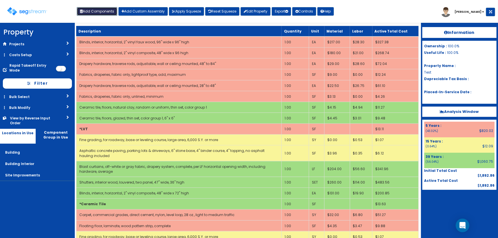
click at [97, 10] on button "Add Components" at bounding box center [97, 11] width 41 height 9
select select "39Y"
select select "default"
select select "7"
select select
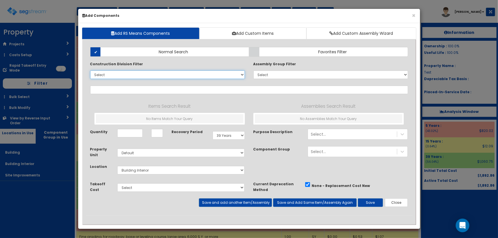
select select
click at [108, 75] on select "Select 0. Custom Item 1. General Requirements 2. Existing Conditions 3. Concret…" at bounding box center [167, 75] width 155 height 9
click at [90, 71] on select "Select 0. Custom Item 1. General Requirements 2. Existing Conditions 3. Concret…" at bounding box center [167, 75] width 155 height 9
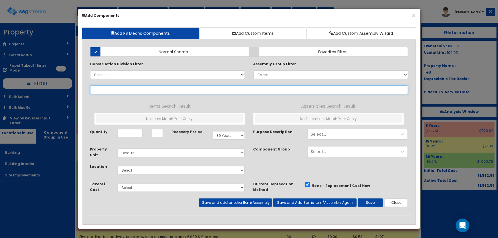
click at [110, 92] on input "text" at bounding box center [249, 90] width 318 height 9
type input "asphalt"
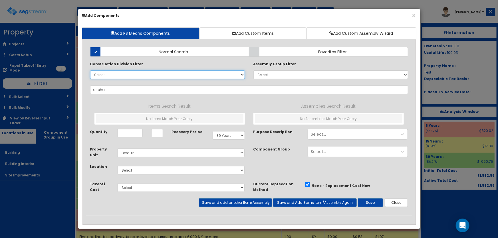
click at [104, 76] on select "Select 0. Custom Item 1. General Requirements 2. Existing Conditions 3. Concret…" at bounding box center [167, 75] width 155 height 9
click at [90, 71] on select "Select 0. Custom Item 1. General Requirements 2. Existing Conditions 3. Concret…" at bounding box center [167, 75] width 155 height 9
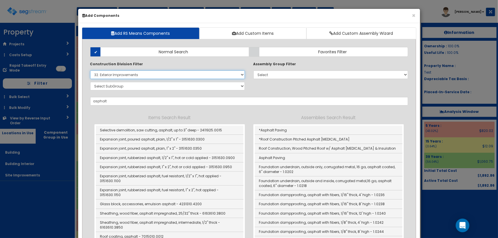
click at [120, 76] on select "Select 0. Custom Item 1. General Requirements 2. Existing Conditions 3. Concret…" at bounding box center [167, 75] width 155 height 9
click at [90, 71] on select "Select 0. Custom Item 1. General Requirements 2. Existing Conditions 3. Concret…" at bounding box center [167, 75] width 155 height 9
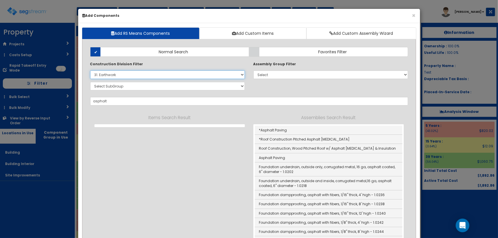
click at [118, 74] on select "Select 0. Custom Item 1. General Requirements 2. Existing Conditions 3. Concret…" at bounding box center [167, 75] width 155 height 9
select select "32000000"
click at [90, 71] on select "Select 0. Custom Item 1. General Requirements 2. Existing Conditions 3. Concret…" at bounding box center [167, 75] width 155 height 9
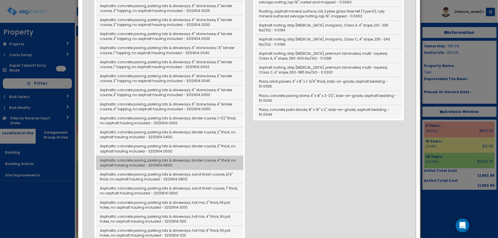
scroll to position [752, 0]
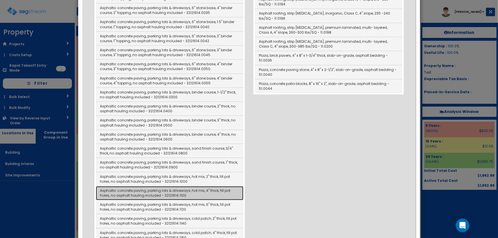
click at [221, 187] on link "Asphaltic concrete paving, parking lots & driveways, hot mix, 4" thick, fill po…" at bounding box center [170, 193] width 148 height 14
type input "Asphaltic concrete paving, parking lots & driveways, hot mix, 4" thick, fill po…"
checkbox input "false"
type input "SF"
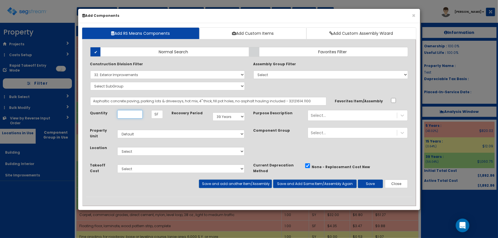
click at [137, 114] on input "Quantity" at bounding box center [129, 114] width 25 height 9
type input "1"
click at [226, 116] on select "Select 5 Years 7 Years 9 Years 10 Years 15 Years 15 Year QLI 15 Year QRP 15 Yea…" at bounding box center [229, 116] width 32 height 9
select select "15Y"
click at [213, 112] on select "Select 5 Years 7 Years 9 Years 10 Years 15 Years 15 Year QLI 15 Year QRP 15 Yea…" at bounding box center [229, 116] width 32 height 9
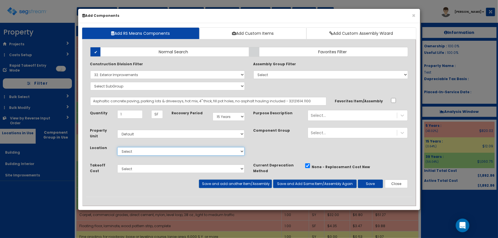
click at [148, 151] on select "Select Building Building Interior Site Improvements Add Additional Location" at bounding box center [181, 151] width 128 height 9
select select "27"
click at [117, 147] on select "Select Building Building Interior Site Improvements Add Additional Location" at bounding box center [181, 151] width 128 height 9
click at [363, 186] on button "Save" at bounding box center [370, 184] width 25 height 9
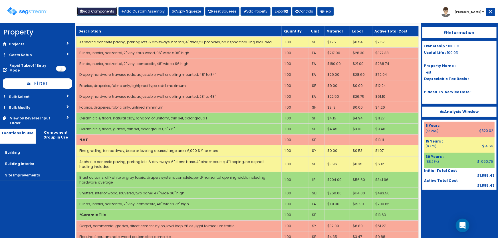
click at [100, 12] on button "Add Components" at bounding box center [97, 11] width 41 height 9
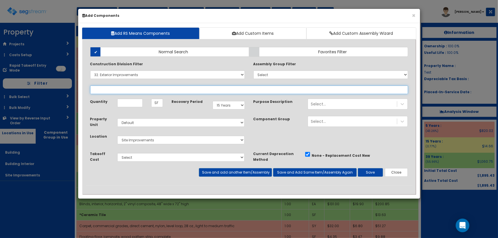
select select
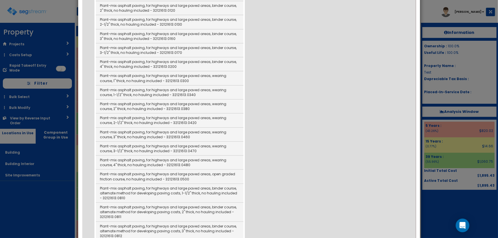
scroll to position [1064, 0]
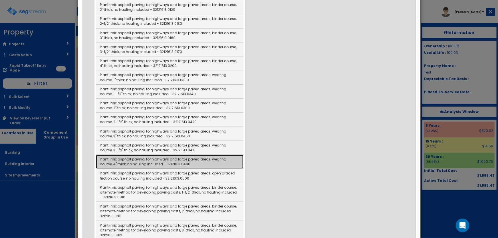
click at [181, 155] on link "Plant-mix asphalt paving, for highways and large paved areas, wearing course, 4…" at bounding box center [170, 162] width 148 height 14
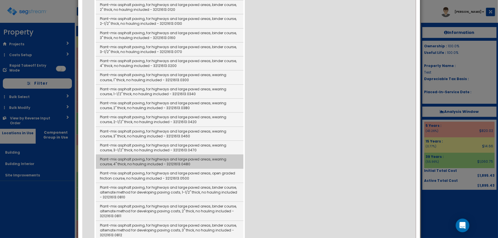
type input "Plant-mix asphalt paving, for highways and large paved areas, wearing course, 4…"
type input "SY"
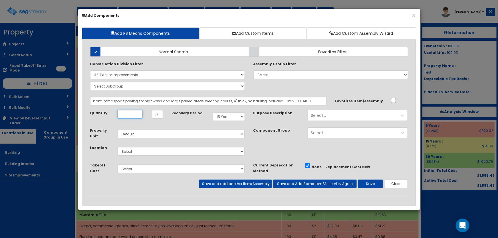
scroll to position [0, 0]
type input "1"
click at [185, 152] on select "Select Building Building Interior Site Improvements Add Additional Location" at bounding box center [181, 151] width 128 height 9
select select "27"
click at [117, 147] on select "Select Building Building Interior Site Improvements Add Additional Location" at bounding box center [181, 151] width 128 height 9
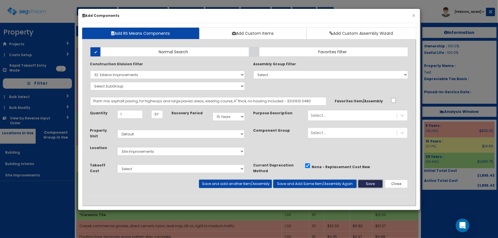
click at [368, 182] on button "Save" at bounding box center [370, 184] width 25 height 9
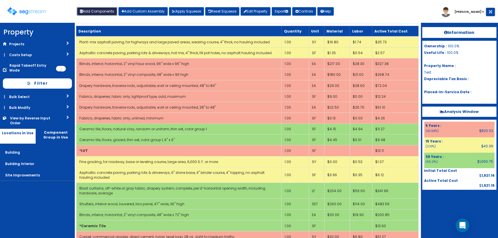
click at [103, 11] on button "Add Components" at bounding box center [97, 11] width 41 height 9
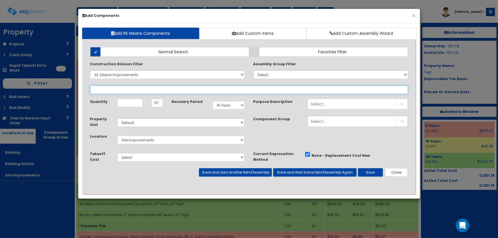
select select
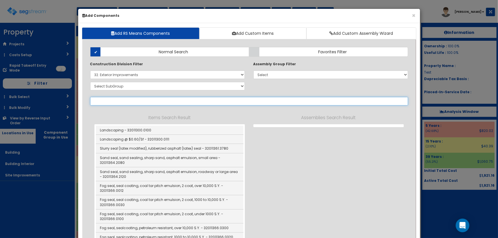
click at [115, 101] on input "text" at bounding box center [249, 101] width 318 height 9
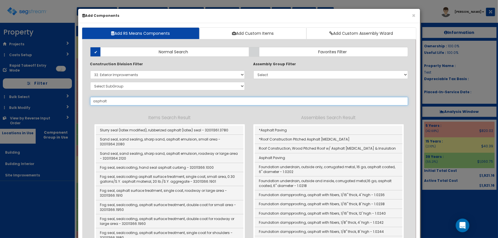
type input "asphalt"
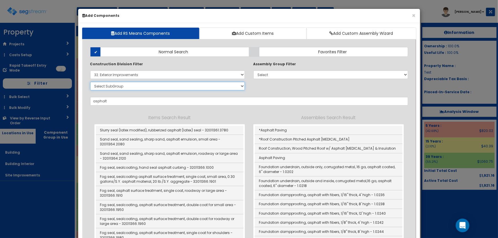
click at [112, 87] on select "Select SubGroup 1. Slurry Seal (Latex Modified) (32011361) 2. Sand Seal (320113…" at bounding box center [167, 86] width 155 height 9
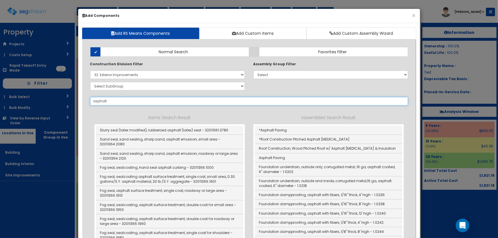
drag, startPoint x: 114, startPoint y: 100, endPoint x: 65, endPoint y: 100, distance: 49.4
click at [65, 100] on div "× Add Components Add RS Means Components Add Custom Items Add Custom Assembly W…" at bounding box center [249, 119] width 498 height 238
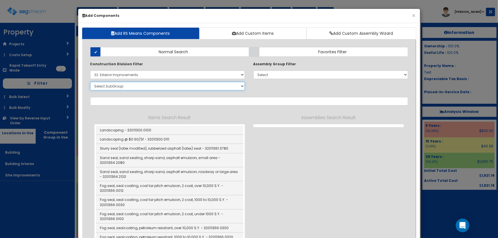
click at [112, 85] on select "Select SubGroup 1. Slurry Seal (Latex Modified) (32011361) 2. Sand Seal (320113…" at bounding box center [167, 86] width 155 height 9
select select "32112619"
click at [90, 82] on select "Select SubGroup 1. Slurry Seal (Latex Modified) (32011361) 2. Sand Seal (320113…" at bounding box center [167, 86] width 155 height 9
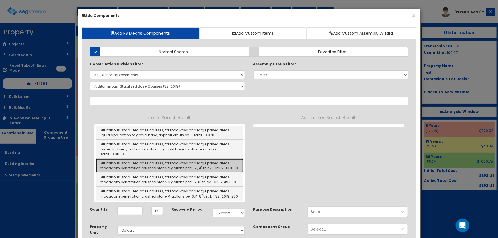
click at [205, 160] on link "Bituminous-stabilized base courses, for roadways and large paved areas, macadam…" at bounding box center [170, 166] width 148 height 14
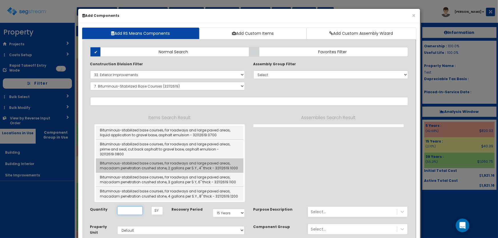
type input "Bituminous-stabilized base courses, for roadways and large paved areas, macadam…"
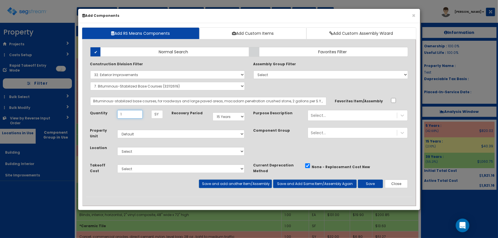
type input "1"
click at [142, 150] on select "Select Building Building Interior Site Improvements Add Additional Location" at bounding box center [181, 151] width 128 height 9
select select "27"
click at [117, 147] on select "Select Building Building Interior Site Improvements Add Additional Location" at bounding box center [181, 151] width 128 height 9
click at [236, 183] on button "Save and add another Item/Assembly" at bounding box center [235, 184] width 73 height 9
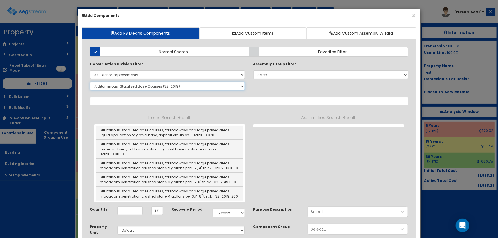
click at [118, 88] on select "Select SubGroup 1. Slurry Seal (Latex Modified) (32011361) 2. Sand Seal (320113…" at bounding box center [167, 86] width 155 height 9
select select "32121614"
click at [90, 82] on select "Select SubGroup 1. Slurry Seal (Latex Modified) (32011361) 2. Sand Seal (320113…" at bounding box center [167, 86] width 155 height 9
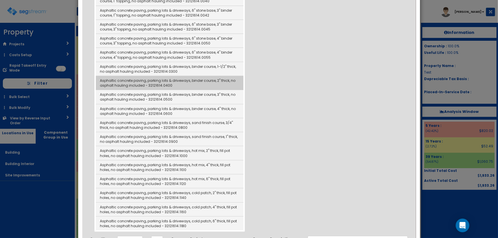
scroll to position [208, 0]
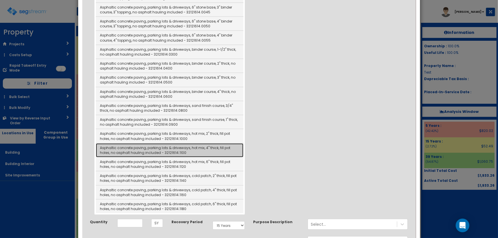
click at [200, 148] on link "Asphaltic concrete paving, parking lots & driveways, hot mix, 4" thick, fill po…" at bounding box center [170, 151] width 148 height 14
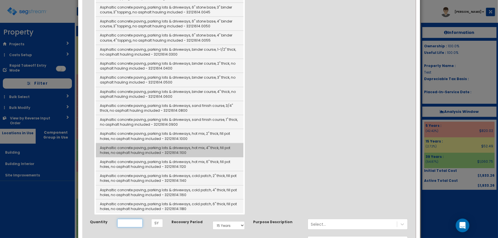
type input "Asphaltic concrete paving, parking lots & driveways, hot mix, 4" thick, fill po…"
type input "SF"
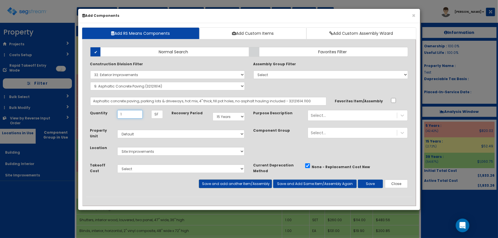
type input "1"
click at [203, 182] on button "Save and add another Item/Assembly" at bounding box center [235, 184] width 73 height 9
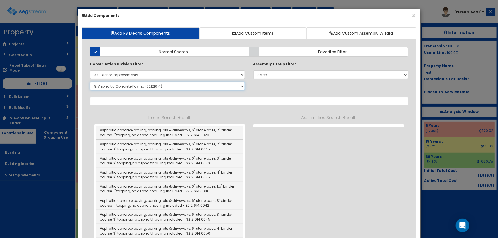
click at [123, 85] on select "Select SubGroup 1. Slurry Seal (Latex Modified) (32011361) 2. Sand Seal (320113…" at bounding box center [167, 86] width 155 height 9
select select "32121613"
click at [90, 82] on select "Select SubGroup 1. Slurry Seal (Latex Modified) (32011361) 2. Sand Seal (320113…" at bounding box center [167, 86] width 155 height 9
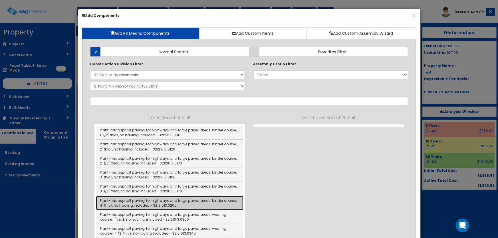
click at [206, 203] on link "Plant-mix asphalt paving, for highways and large paved areas, binder course, 4"…" at bounding box center [170, 203] width 148 height 14
type input "Plant-mix asphalt paving, for highways and large paved areas, binder course, 4"…"
type input "SY"
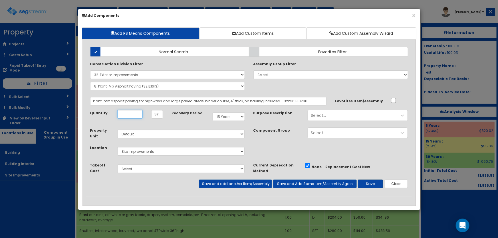
type input "1"
click at [377, 183] on button "Save" at bounding box center [370, 184] width 25 height 9
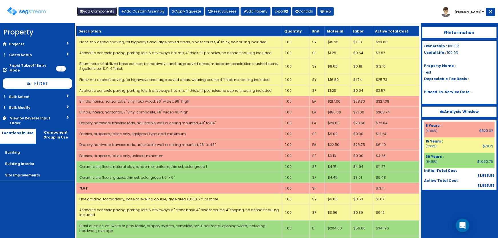
click at [106, 9] on button "Add Components" at bounding box center [97, 11] width 41 height 9
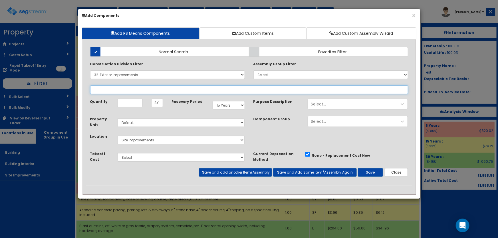
select select
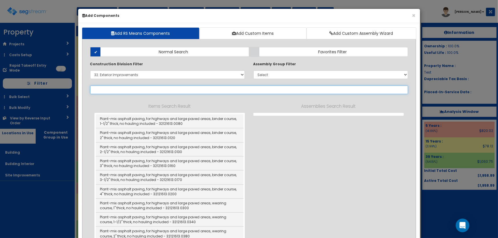
select select "32121613"
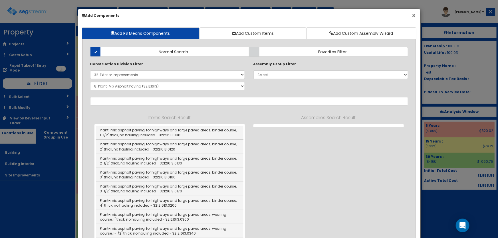
click at [415, 15] on button "×" at bounding box center [414, 16] width 4 height 6
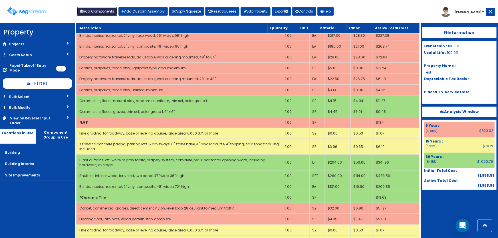
scroll to position [79, 0]
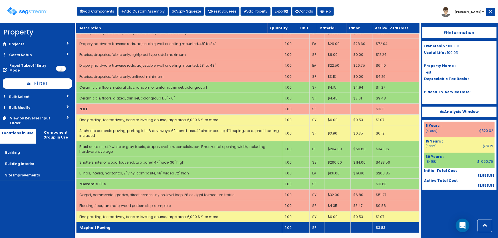
click at [122, 223] on td "*Asphalt Paving" at bounding box center [179, 227] width 206 height 11
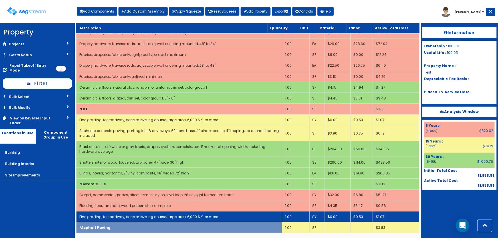
click at [123, 219] on td "Fine grading, for roadway, base or leveling course, large area, 6,000 S.Y. or m…" at bounding box center [179, 217] width 206 height 11
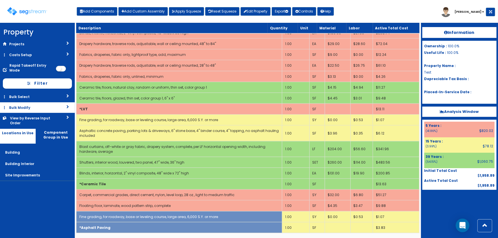
click at [24, 105] on link "Bulk Modify" at bounding box center [37, 107] width 75 height 11
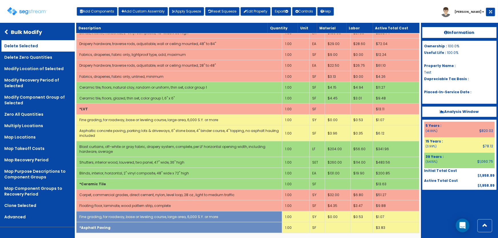
click at [26, 48] on link "Delete Selected" at bounding box center [37, 45] width 73 height 11
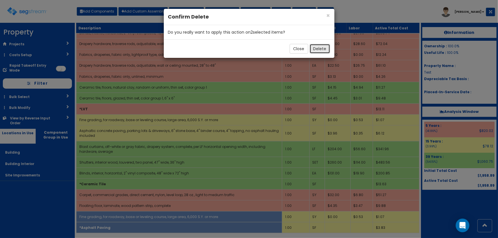
click at [315, 50] on button "Delete" at bounding box center [320, 49] width 21 height 10
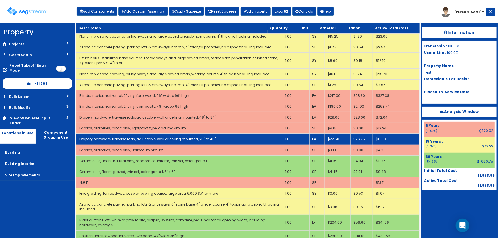
scroll to position [0, 0]
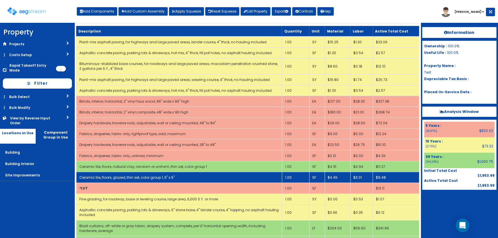
click at [161, 178] on link "Ceramic tile, floors, glazed, thin set, color group 1, 6" x 6"" at bounding box center [126, 177] width 95 height 5
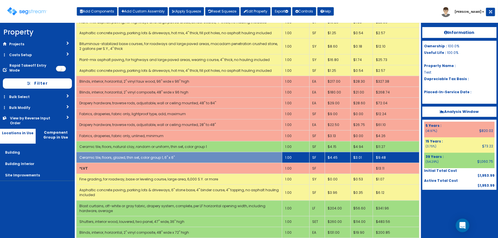
scroll to position [52, 0]
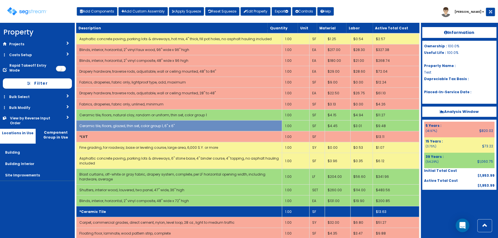
click at [138, 209] on td "*Ceramic Tile" at bounding box center [179, 212] width 206 height 11
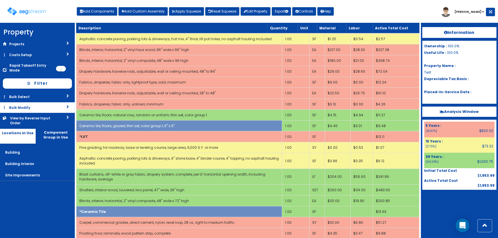
click at [19, 104] on link "Bulk Modify" at bounding box center [37, 107] width 75 height 11
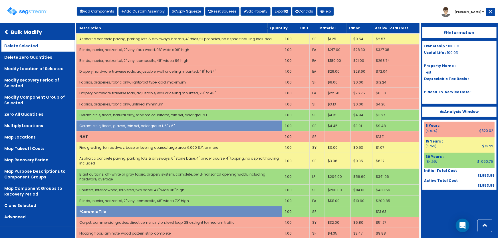
click at [22, 46] on link "Delete Selected" at bounding box center [37, 45] width 73 height 11
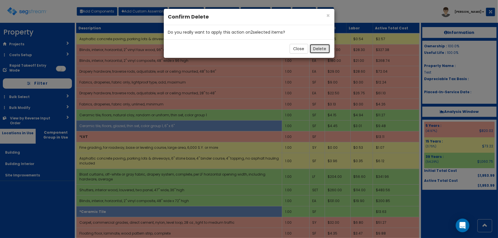
click at [319, 49] on button "Delete" at bounding box center [320, 49] width 21 height 10
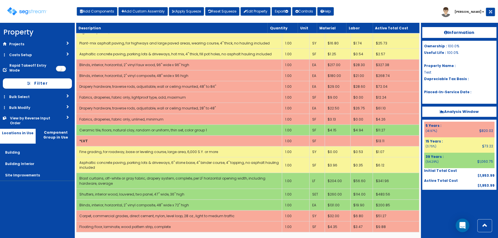
scroll to position [36, 0]
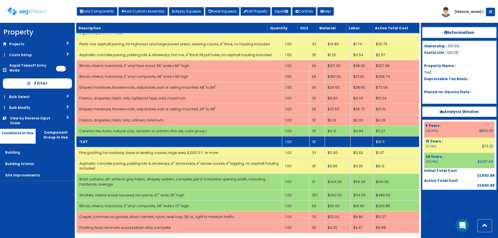
click at [155, 142] on td "*LVT" at bounding box center [179, 141] width 206 height 11
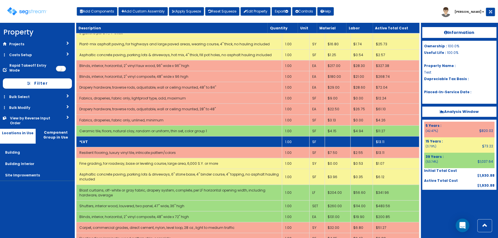
scroll to position [47, 0]
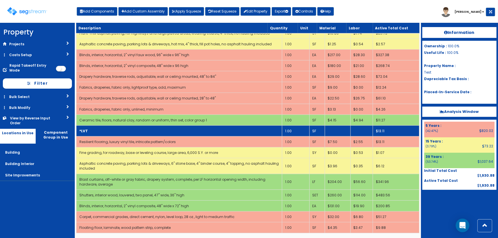
click at [104, 131] on td "*LVT" at bounding box center [179, 131] width 206 height 11
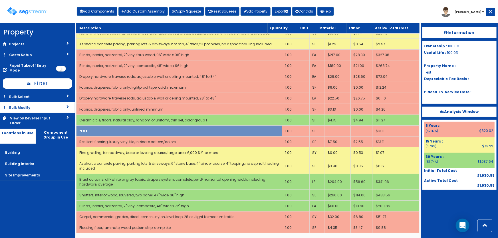
click at [23, 108] on link "Bulk Modify" at bounding box center [37, 107] width 75 height 11
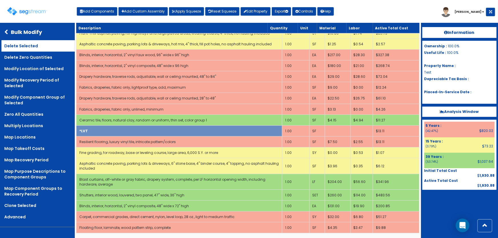
click at [22, 46] on link "Delete Selected" at bounding box center [37, 45] width 73 height 11
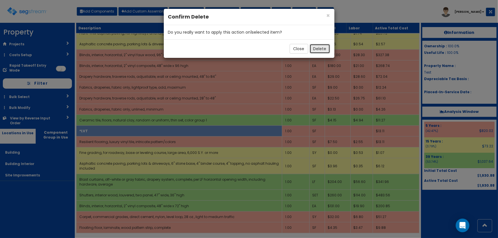
click at [319, 47] on button "Delete" at bounding box center [320, 49] width 21 height 10
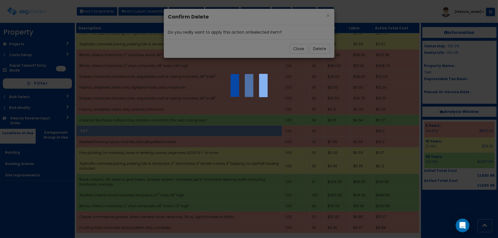
scroll to position [25, 0]
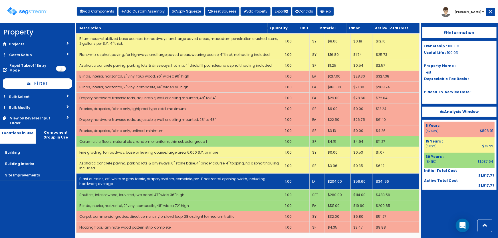
click at [138, 183] on td "Blast curtains, off-white or gray fabric, drapery system, complete, per LF hori…" at bounding box center [179, 182] width 206 height 16
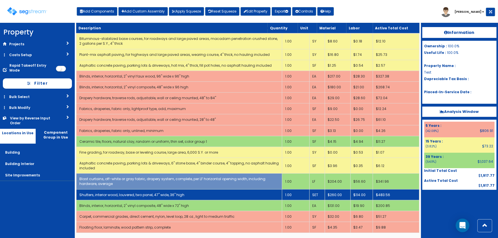
click at [139, 193] on link "Shutters, interior wood, louvered, two panel, 47" wide, 36" high" at bounding box center [131, 195] width 105 height 5
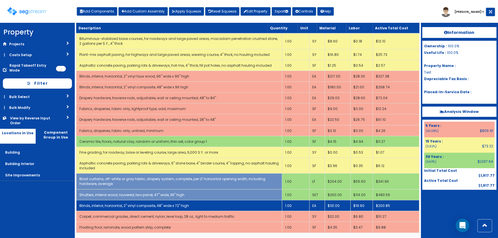
click at [141, 202] on td "Blinds, interior, horizontal, 2" vinyl composite, 48" wide x 72" high" at bounding box center [179, 205] width 206 height 11
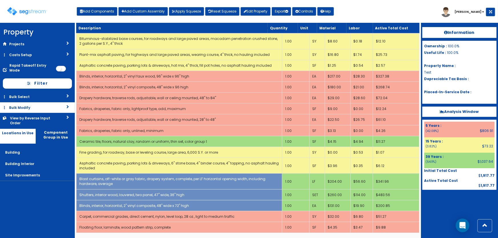
click at [23, 106] on link "Bulk Modify" at bounding box center [37, 107] width 75 height 11
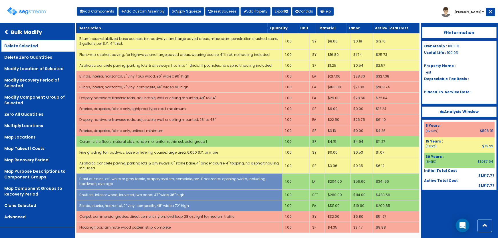
click at [34, 47] on link "Delete Selected" at bounding box center [37, 45] width 73 height 11
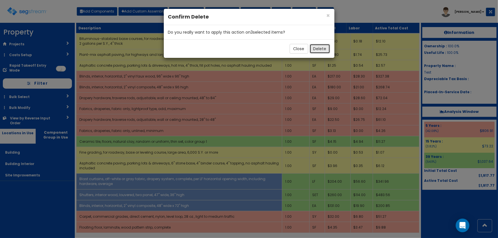
click at [315, 48] on button "Delete" at bounding box center [320, 49] width 21 height 10
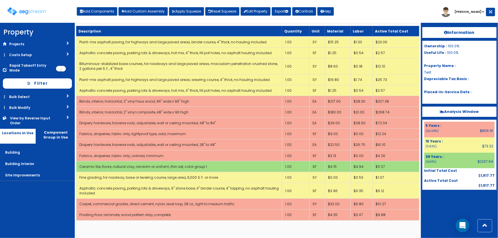
scroll to position [0, 0]
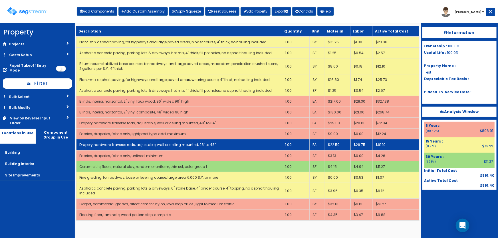
click at [154, 146] on link "Drapery hardware, traverse rods, adjustable, wall or ceiling mounted, 28" to 48"" at bounding box center [147, 144] width 136 height 5
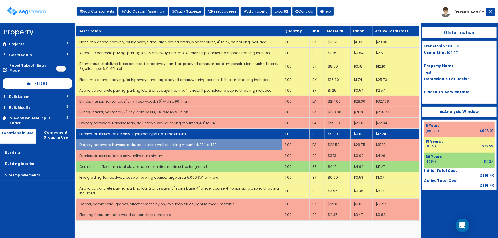
click at [157, 136] on link "Fabrics, draperies, fabric only, lightproof type, add, maximum" at bounding box center [132, 134] width 106 height 5
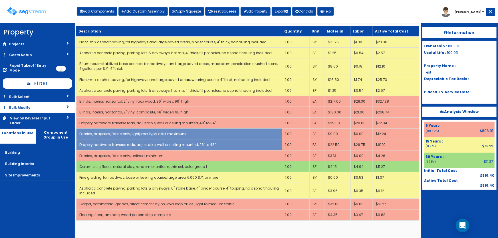
click at [25, 104] on link "Bulk Modify" at bounding box center [37, 107] width 75 height 11
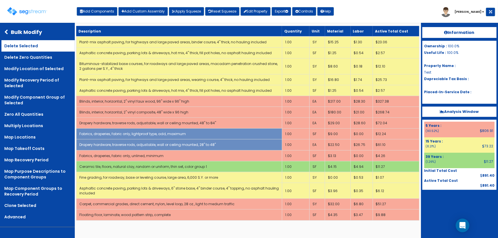
click at [24, 46] on link "Delete Selected" at bounding box center [37, 45] width 73 height 11
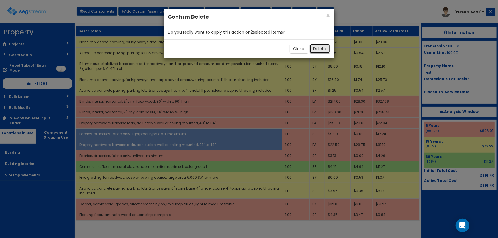
click at [319, 48] on button "Delete" at bounding box center [320, 49] width 21 height 10
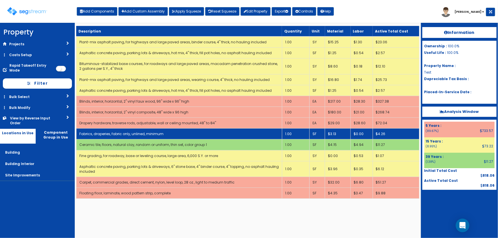
click at [295, 131] on td "1.00" at bounding box center [295, 134] width 27 height 11
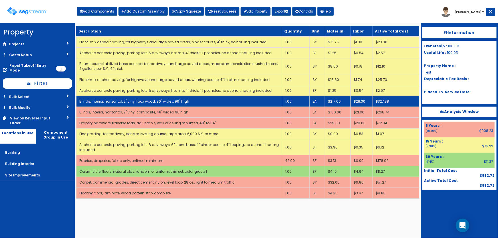
click at [192, 101] on td "Blinds, interior, horizontal, 2" vinyl faux wood, 96" wide x 96" high" at bounding box center [179, 101] width 206 height 11
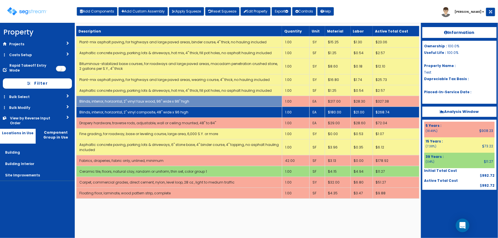
click at [195, 110] on td "Blinds, interior, horizontal, 2" vinyl composite, 48" wide x 96 high" at bounding box center [179, 112] width 206 height 11
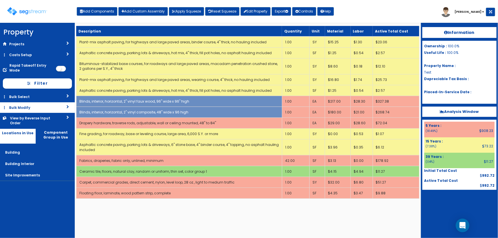
click at [19, 108] on link "Bulk Modify" at bounding box center [37, 107] width 75 height 11
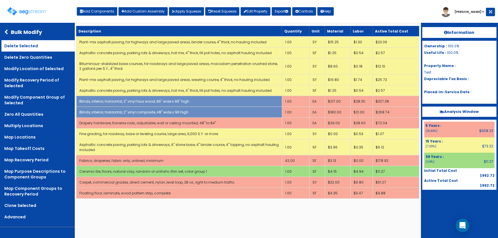
click at [20, 47] on link "Delete Selected" at bounding box center [37, 45] width 73 height 11
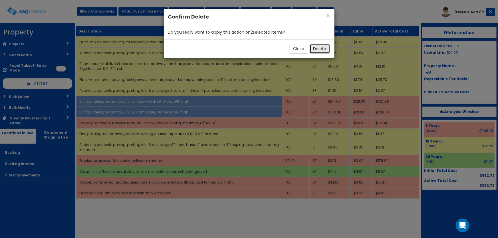
click at [314, 51] on button "Delete" at bounding box center [320, 49] width 21 height 10
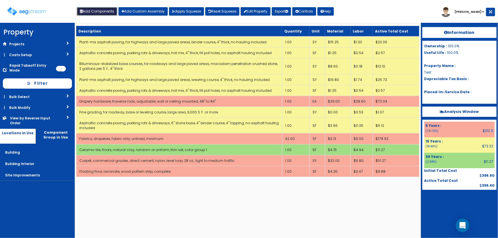
click at [88, 13] on button "Add Components" at bounding box center [97, 11] width 41 height 9
select select "27"
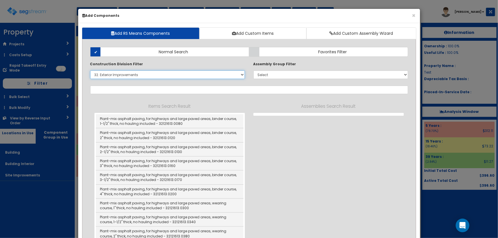
click at [119, 73] on select "Select 0. Custom Item 1. General Requirements 2. Existing Conditions 3. Concret…" at bounding box center [167, 75] width 155 height 9
select select "32121613"
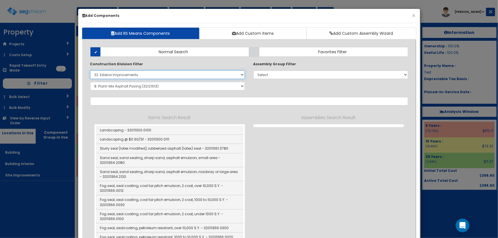
select select
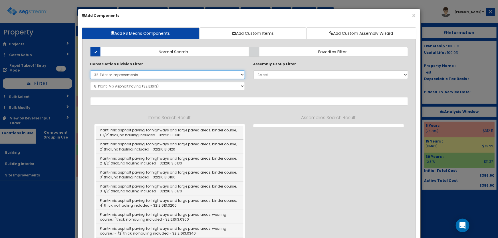
select select "12000000"
click at [90, 71] on select "Select 0. Custom Item 1. General Requirements 2. Existing Conditions 3. Concret…" at bounding box center [167, 75] width 155 height 9
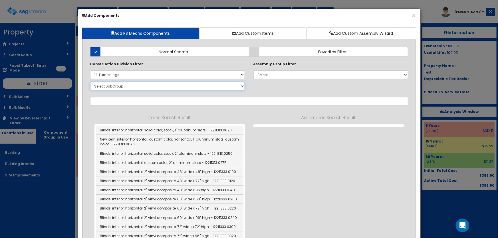
click at [114, 87] on select "Select SubGroup 1. Metal Horizontal Louver Blinds (12211313) 2. Metal Vertical …" at bounding box center [167, 86] width 155 height 9
click at [117, 88] on select "Select SubGroup 1. Metal Horizontal Louver Blinds (12211313) 2. Metal Vertical …" at bounding box center [167, 86] width 155 height 9
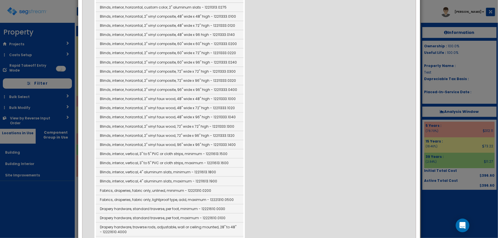
scroll to position [104, 0]
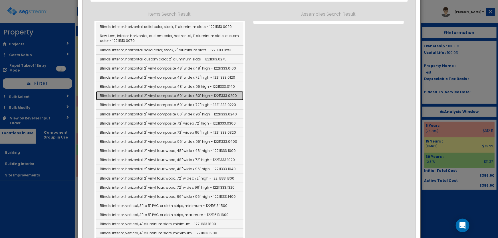
click at [187, 95] on link "Blinds, interior, horizontal, 2" vinyl composite, 60" wide x 60" high - 1221133…" at bounding box center [170, 95] width 148 height 9
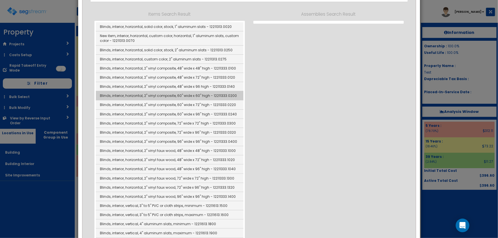
type input "Blinds, interior, horizontal, 2" vinyl composite, 60" wide x 60" high - 1221133…"
type input "EA"
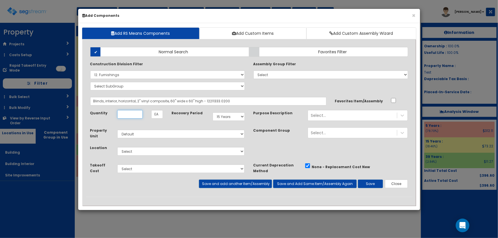
scroll to position [0, 0]
type input "1"
click at [127, 150] on select "Select Building Building Interior Site Improvements Add Additional Location" at bounding box center [181, 151] width 128 height 9
select select "7"
click at [117, 147] on select "Select Building Building Interior Site Improvements Add Additional Location" at bounding box center [181, 151] width 128 height 9
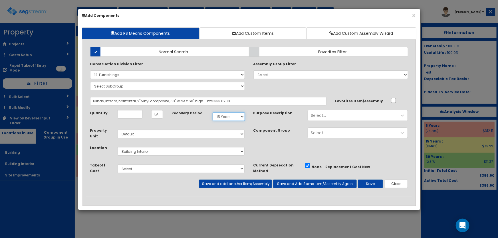
click at [233, 119] on select "Select 5 Years 7 Years 9 Years 10 Years 15 Years 15 Year QLI 15 Year QRP 15 Yea…" at bounding box center [229, 116] width 32 height 9
select select "5Y"
click at [213, 112] on select "Select 5 Years 7 Years 9 Years 10 Years 15 Years 15 Year QLI 15 Year QRP 15 Yea…" at bounding box center [229, 116] width 32 height 9
click at [376, 182] on button "Save" at bounding box center [370, 184] width 25 height 9
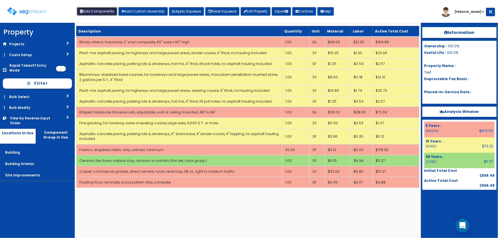
drag, startPoint x: 107, startPoint y: 12, endPoint x: 105, endPoint y: 20, distance: 8.0
click at [107, 12] on button "Add Components" at bounding box center [97, 11] width 41 height 9
select select
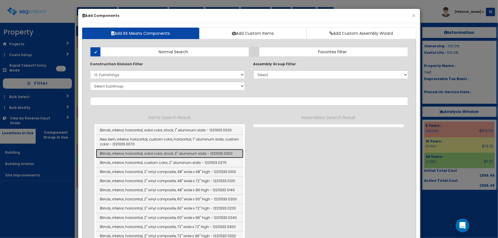
click at [194, 153] on link "Blinds, interior, horizontal, solid color, stock, 2" aluminum slats - 12211313.…" at bounding box center [170, 153] width 148 height 9
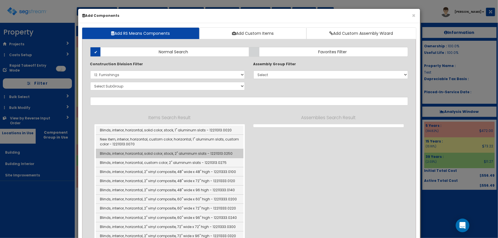
type input "Blinds, interior, horizontal, solid color, stock, 2" aluminum slats - 12211313.…"
type input "SF"
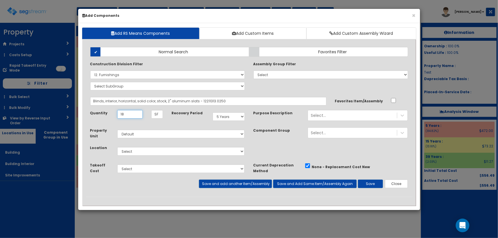
type input "18"
click at [134, 155] on select "Select Building Building Interior Site Improvements Add Additional Location" at bounding box center [181, 151] width 128 height 9
select select "7"
click at [117, 147] on select "Select Building Building Interior Site Improvements Add Additional Location" at bounding box center [181, 151] width 128 height 9
click at [373, 181] on button "Save" at bounding box center [370, 184] width 25 height 9
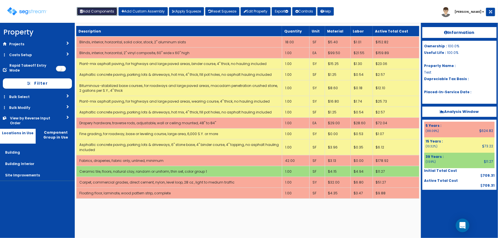
click at [108, 14] on button "Add Components" at bounding box center [97, 11] width 41 height 9
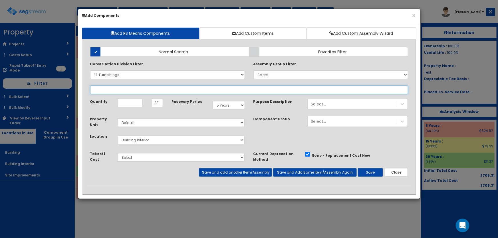
select select
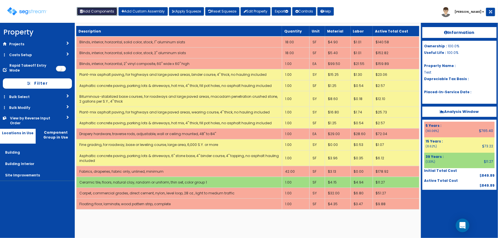
click at [98, 13] on button "Add Components" at bounding box center [97, 11] width 41 height 9
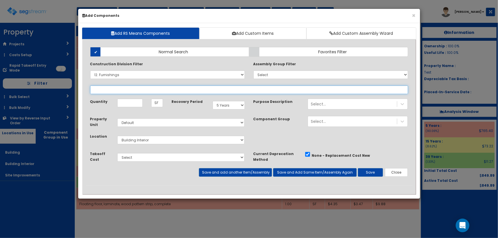
select select
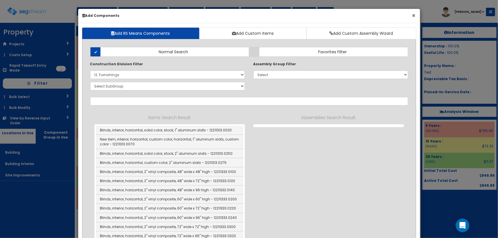
click at [413, 16] on button "×" at bounding box center [414, 16] width 4 height 6
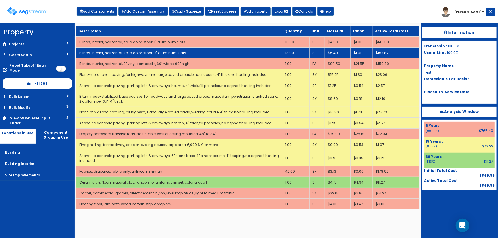
click at [171, 54] on link "Blinds, interior, horizontal, solid color, stock, 2" aluminum slats" at bounding box center [132, 53] width 107 height 5
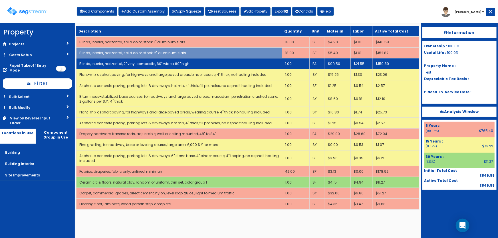
click at [171, 62] on link "Blinds, interior, horizontal, 2" vinyl composite, 60" wide x 60" high" at bounding box center [134, 63] width 110 height 5
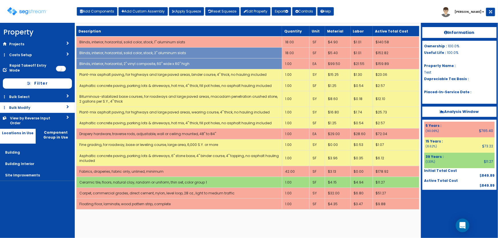
click at [23, 110] on link "Bulk Modify" at bounding box center [37, 107] width 75 height 11
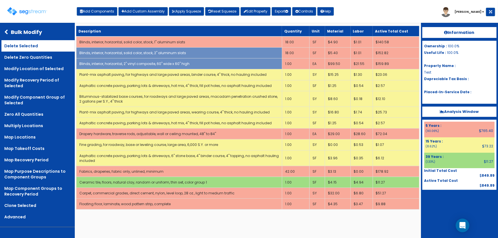
click at [19, 49] on link "Delete Selected" at bounding box center [37, 45] width 73 height 11
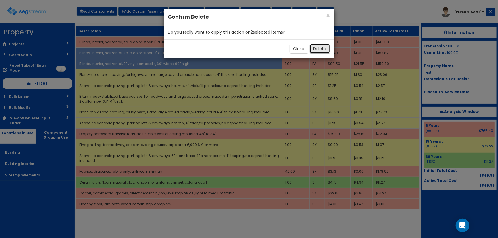
click at [325, 51] on button "Delete" at bounding box center [320, 49] width 21 height 10
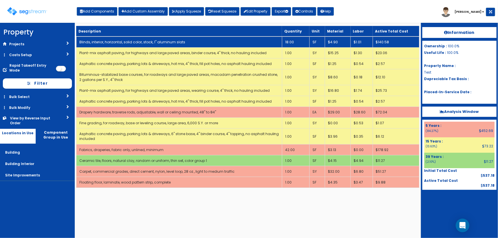
click at [291, 41] on td "18.00" at bounding box center [295, 42] width 27 height 11
click at [300, 40] on td "15.00" at bounding box center [295, 42] width 27 height 11
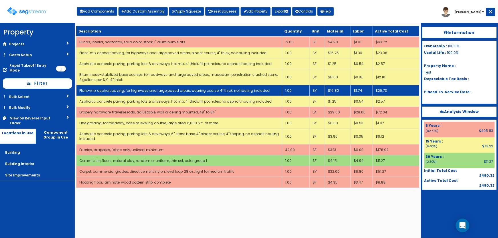
click at [207, 88] on link "Plant-mix asphalt paving, for highways and large paved areas, wearing course, 4…" at bounding box center [174, 90] width 190 height 5
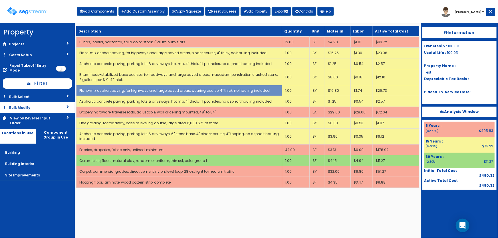
click at [14, 108] on link "Bulk Modify" at bounding box center [37, 107] width 75 height 11
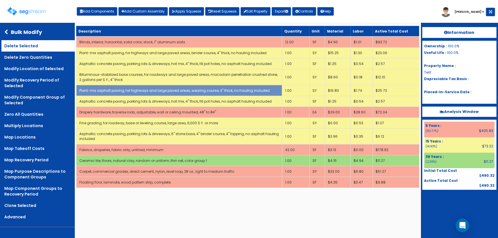
click at [26, 47] on link "Delete Selected" at bounding box center [37, 45] width 73 height 11
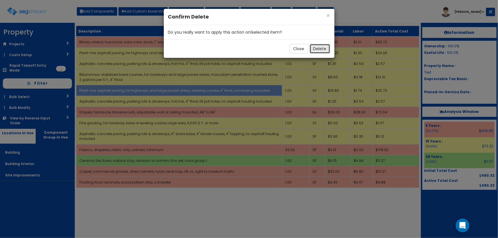
click at [321, 48] on button "Delete" at bounding box center [320, 49] width 21 height 10
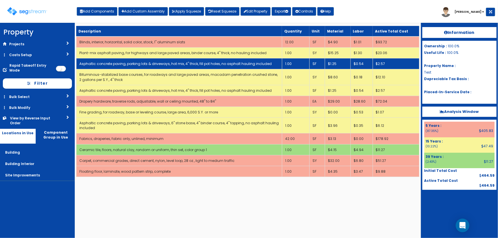
click at [222, 65] on link "Asphaltic concrete paving, parking lots & driveways, hot mix, 4" thick, fill po…" at bounding box center [175, 63] width 192 height 5
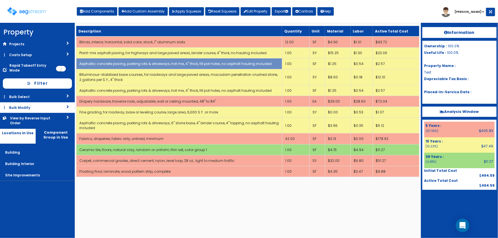
click at [24, 108] on link "Bulk Modify" at bounding box center [37, 107] width 75 height 11
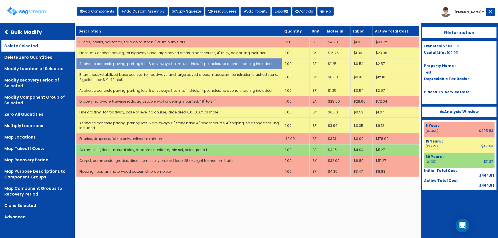
click at [24, 48] on link "Delete Selected" at bounding box center [37, 45] width 73 height 11
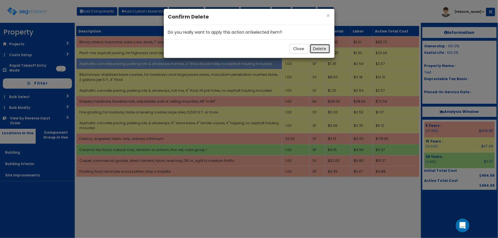
click at [317, 51] on button "Delete" at bounding box center [320, 49] width 21 height 10
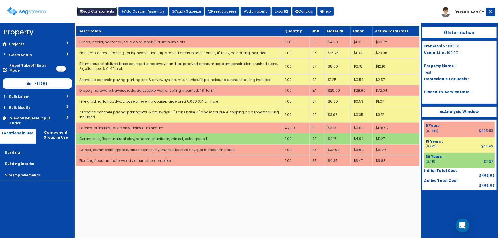
click at [92, 12] on button "Add Components" at bounding box center [97, 11] width 41 height 9
select select "7"
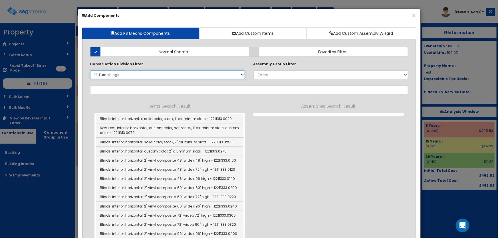
click at [112, 73] on select "Select 0. Custom Item 1. General Requirements 2. Existing Conditions 3. Concret…" at bounding box center [167, 75] width 155 height 9
select select
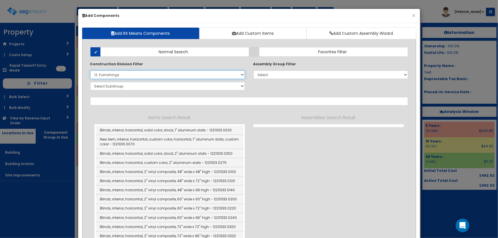
click at [120, 75] on select "Select 0. Custom Item 1. General Requirements 2. Existing Conditions 3. Concret…" at bounding box center [167, 75] width 155 height 9
select select "32000000"
click at [90, 71] on select "Select 0. Custom Item 1. General Requirements 2. Existing Conditions 3. Concret…" at bounding box center [167, 75] width 155 height 9
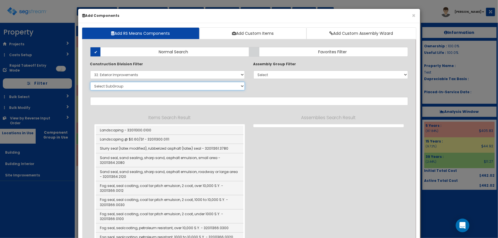
click at [115, 87] on select "Select SubGroup 1. Slurry Seal (Latex Modified) (32011361) 2. Sand Seal (320113…" at bounding box center [167, 86] width 155 height 9
click at [90, 82] on select "Select SubGroup 1. Slurry Seal (Latex Modified) (32011361) 2. Sand Seal (320113…" at bounding box center [167, 86] width 155 height 9
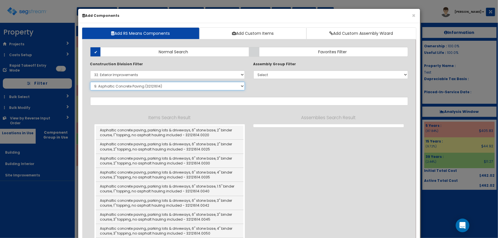
click at [136, 86] on select "Select SubGroup 1. Slurry Seal (Latex Modified) (32011361) 2. Sand Seal (320113…" at bounding box center [167, 86] width 155 height 9
select select "32121613"
click at [90, 82] on select "Select SubGroup 1. Slurry Seal (Latex Modified) (32011361) 2. Sand Seal (320113…" at bounding box center [167, 86] width 155 height 9
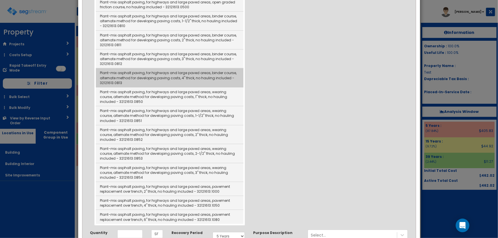
scroll to position [311, 0]
click at [191, 79] on link "Plant-mix asphalt paving, for highways and large paved areas, binder course, al…" at bounding box center [170, 78] width 148 height 19
type input "Plant-mix asphalt paving, for highways and large paved areas, binder course, al…"
checkbox input "false"
type input "TON"
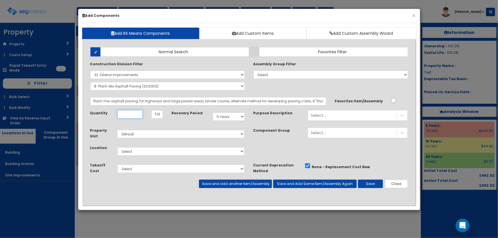
scroll to position [0, 0]
click at [129, 115] on input "Quantity" at bounding box center [129, 114] width 25 height 9
type input "1"
click at [230, 116] on select "Select 5 Years 7 Years 9 Years 10 Years 15 Years 15 Year QLI 15 Year QRP 15 Yea…" at bounding box center [229, 116] width 32 height 9
select select "15Y"
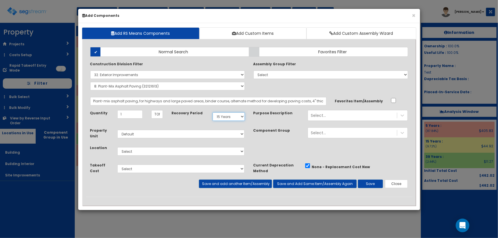
click at [213, 112] on select "Select 5 Years 7 Years 9 Years 10 Years 15 Years 15 Year QLI 15 Year QRP 15 Yea…" at bounding box center [229, 116] width 32 height 9
click at [132, 150] on select "Select Building Building Interior Site Improvements Add Additional Location" at bounding box center [181, 151] width 128 height 9
select select "27"
click at [117, 147] on select "Select Building Building Interior Site Improvements Add Additional Location" at bounding box center [181, 151] width 128 height 9
click at [367, 186] on button "Save" at bounding box center [370, 184] width 25 height 9
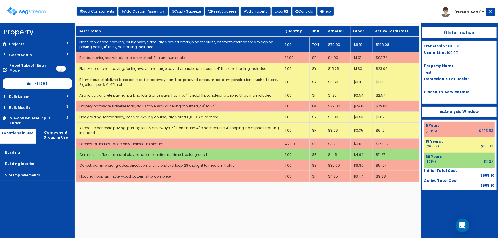
click at [296, 43] on td "1.00" at bounding box center [295, 45] width 27 height 16
click at [296, 43] on td "128.00" at bounding box center [295, 45] width 27 height 16
click at [235, 43] on link "Plant-mix asphalt paving, for highways and large paved areas, binder course, al…" at bounding box center [176, 45] width 194 height 10
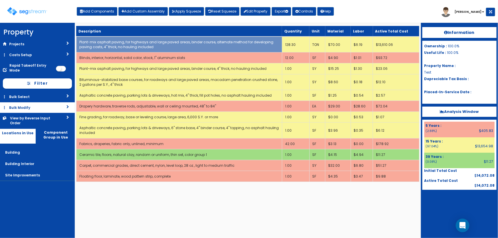
click at [20, 103] on link "Bulk Modify" at bounding box center [37, 107] width 75 height 11
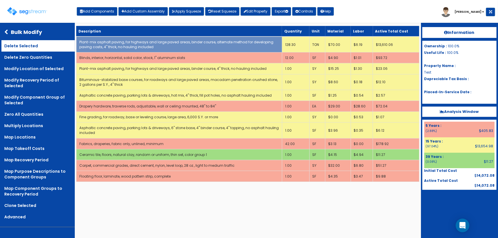
click at [23, 47] on link "Delete Selected" at bounding box center [37, 45] width 73 height 11
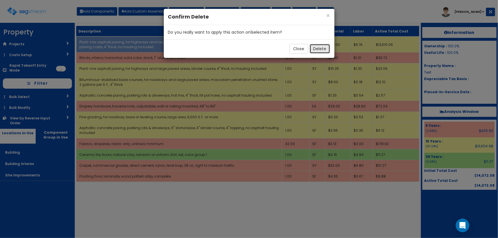
click at [325, 49] on button "Delete" at bounding box center [320, 49] width 21 height 10
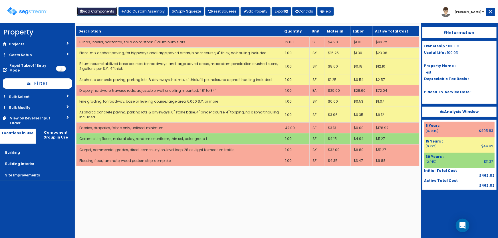
click at [104, 9] on button "Add Components" at bounding box center [97, 11] width 41 height 9
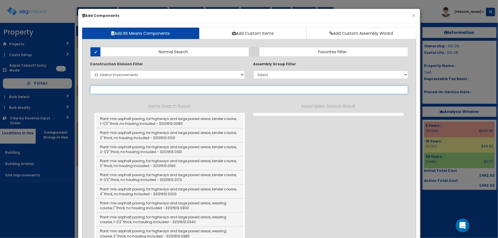
select select "32121613"
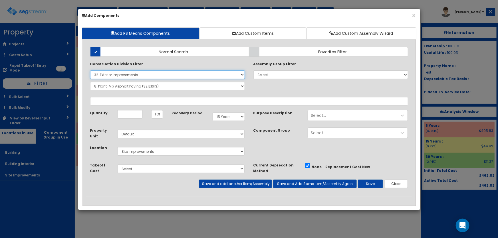
click at [116, 76] on select "Select 0. Custom Item 1. General Requirements 2. Existing Conditions 3. Concret…" at bounding box center [167, 75] width 155 height 9
select select
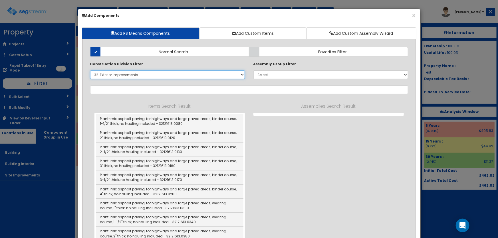
click at [116, 76] on select "Select 0. Custom Item 1. General Requirements 2. Existing Conditions 3. Concret…" at bounding box center [167, 75] width 155 height 9
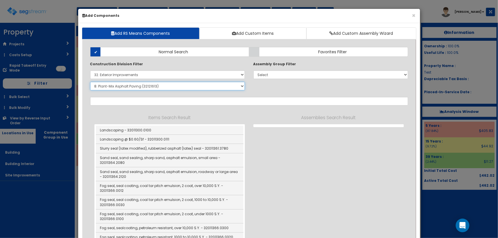
click at [102, 85] on select "Select SubGroup 1. Slurry Seal (Latex Modified) (32011361) 2. Sand Seal (320113…" at bounding box center [167, 86] width 155 height 9
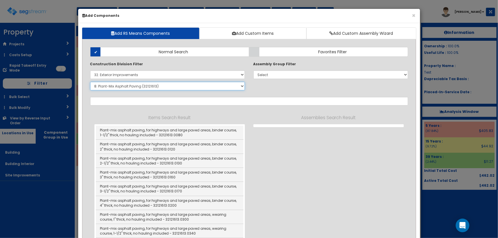
select select "32121614"
click at [90, 82] on select "Select SubGroup 1. Slurry Seal (Latex Modified) (32011361) 2. Sand Seal (320113…" at bounding box center [167, 86] width 155 height 9
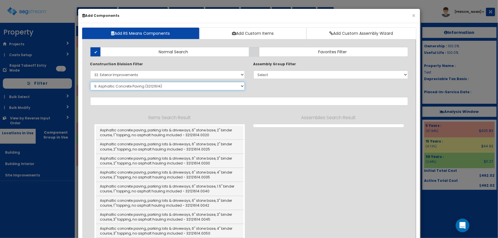
click at [149, 86] on select "Select SubGroup 1. Slurry Seal (Latex Modified) (32011361) 2. Sand Seal (320113…" at bounding box center [167, 86] width 155 height 9
click at [253, 118] on p "Assemblies Search Result" at bounding box center [328, 117] width 150 height 7
click at [413, 15] on button "×" at bounding box center [414, 16] width 4 height 6
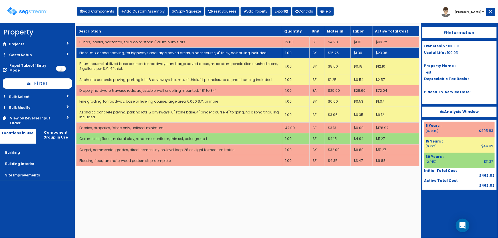
click at [150, 51] on link "Plant-mix asphalt paving, for highways and large paved areas, binder course, 4"…" at bounding box center [172, 53] width 187 height 5
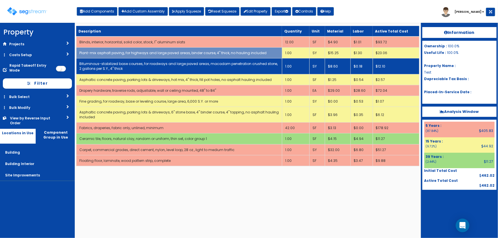
click at [152, 65] on link "Bituminous-stabilized base courses, for roadways and large paved areas, macadam…" at bounding box center [178, 66] width 199 height 10
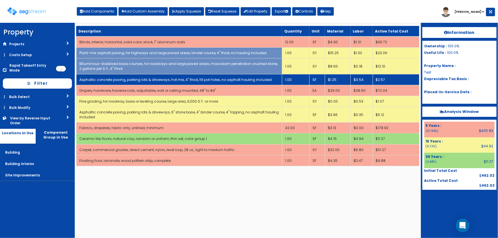
click at [156, 80] on link "Asphaltic concrete paving, parking lots & driveways, hot mix, 4" thick, fill po…" at bounding box center [175, 79] width 192 height 5
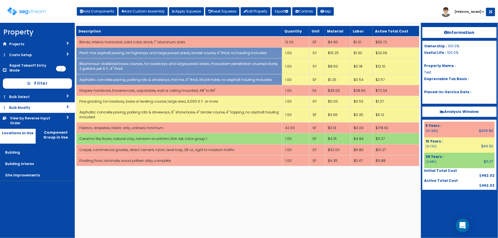
click at [23, 104] on link "Bulk Modify" at bounding box center [37, 107] width 75 height 11
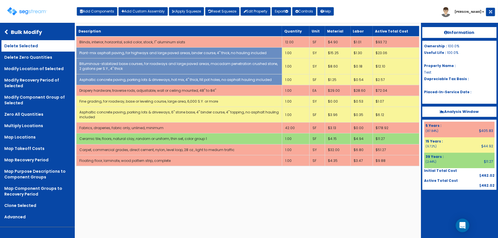
click at [19, 47] on link "Delete Selected" at bounding box center [37, 45] width 73 height 11
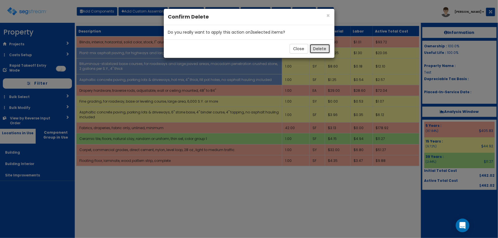
click at [315, 49] on button "Delete" at bounding box center [320, 49] width 21 height 10
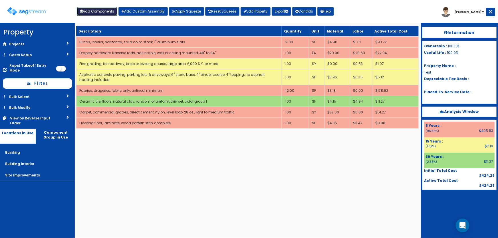
click at [98, 12] on button "Add Components" at bounding box center [97, 11] width 41 height 9
select select "27"
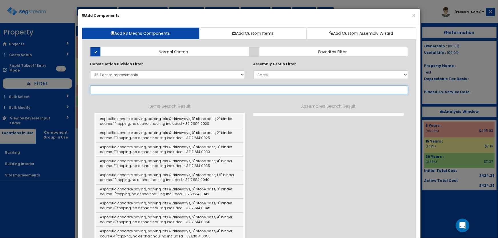
select select
select select "32121613"
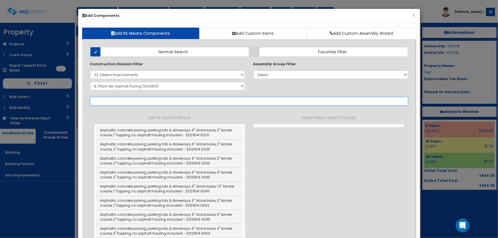
select select "32121613"
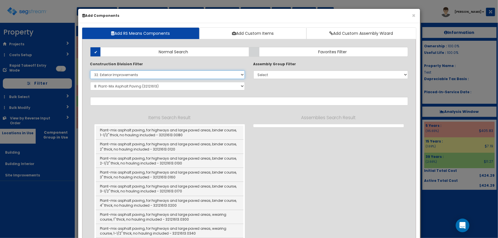
click at [124, 76] on select "Select 0. Custom Item 1. General Requirements 2. Existing Conditions 3. Concret…" at bounding box center [167, 75] width 155 height 9
click at [90, 71] on select "Select 0. Custom Item 1. General Requirements 2. Existing Conditions 3. Concret…" at bounding box center [167, 75] width 155 height 9
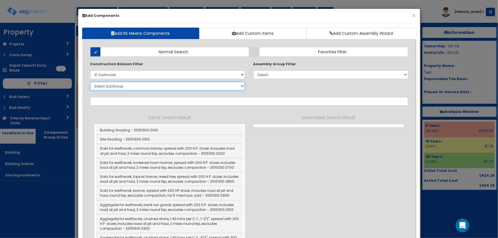
drag, startPoint x: 117, startPoint y: 86, endPoint x: 122, endPoint y: 87, distance: 5.4
click at [117, 86] on select "Select SubGroup 1. Borrow (31051310) 2. Borrow (31051610) 3. Plant Mixed Bitumi…" at bounding box center [167, 86] width 155 height 9
click at [112, 74] on select "Select 0. Custom Item 1. General Requirements 2. Existing Conditions 3. Concret…" at bounding box center [167, 75] width 155 height 9
select select "32000000"
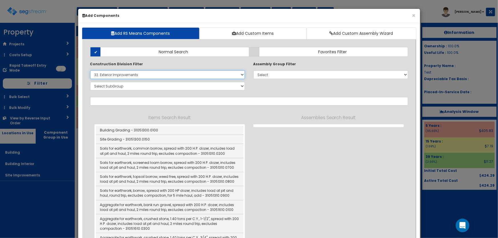
click at [90, 71] on select "Select 0. Custom Item 1. General Requirements 2. Existing Conditions 3. Concret…" at bounding box center [167, 75] width 155 height 9
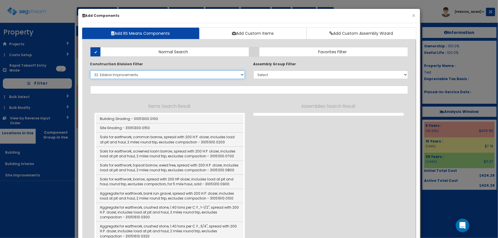
select select "32121613"
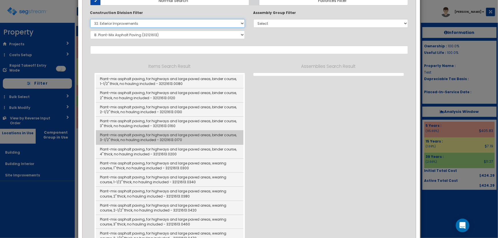
scroll to position [52, 0]
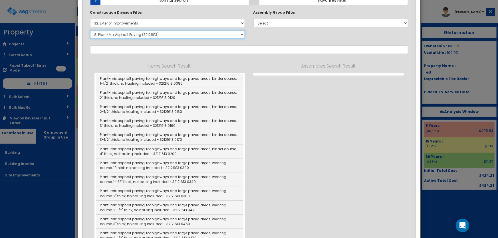
click at [113, 37] on select "Select SubGroup 1. Slurry Seal (Latex Modified) (32011361) 2. Sand Seal (320113…" at bounding box center [167, 34] width 155 height 9
click at [119, 25] on select "Select 0. Custom Item 1. General Requirements 2. Existing Conditions 3. Concret…" at bounding box center [167, 23] width 155 height 9
select select
click at [90, 19] on select "Select 0. Custom Item 1. General Requirements 2. Existing Conditions 3. Concret…" at bounding box center [167, 23] width 155 height 9
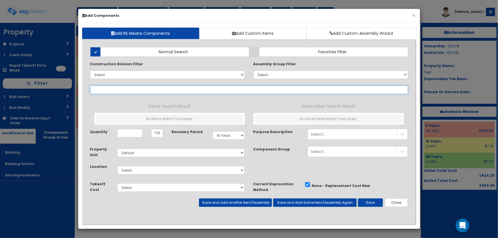
click at [115, 90] on input "text" at bounding box center [249, 90] width 318 height 9
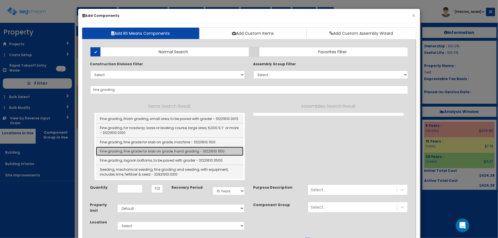
click at [203, 151] on link "Fine grading, fine grade for slab on grade, hand grading - 31221610.1150" at bounding box center [170, 151] width 148 height 9
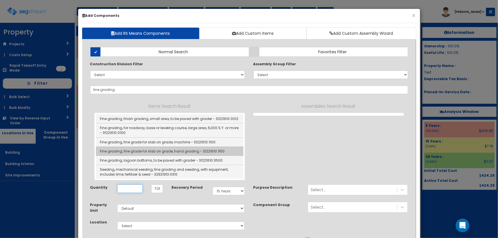
type input "Fine grading, fine grade for slab on grade, hand grading - 31221610.1150"
type input "SY"
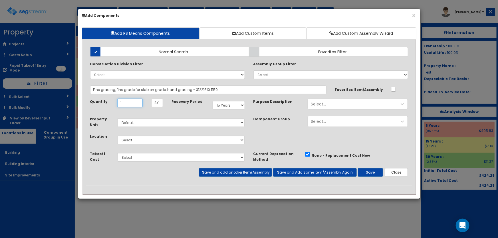
type input "1"
click at [134, 140] on select "Select Building Building Interior Site Improvements Add Additional Location" at bounding box center [181, 140] width 128 height 9
select select "27"
click at [117, 136] on select "Select Building Building Interior Site Improvements Add Additional Location" at bounding box center [181, 140] width 128 height 9
click at [380, 171] on button "Save" at bounding box center [370, 172] width 25 height 9
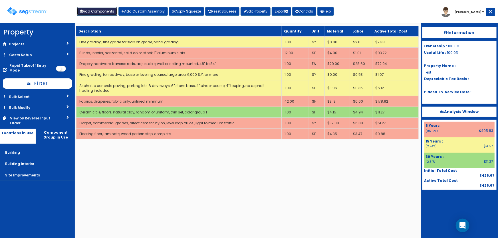
click at [97, 11] on button "Add Components" at bounding box center [97, 11] width 41 height 9
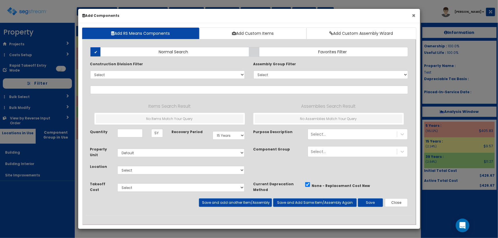
click at [414, 17] on button "×" at bounding box center [414, 16] width 4 height 6
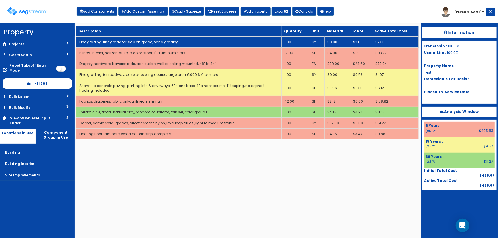
click at [164, 40] on link "Fine grading, fine grade for slab on grade, hand grading" at bounding box center [128, 42] width 99 height 5
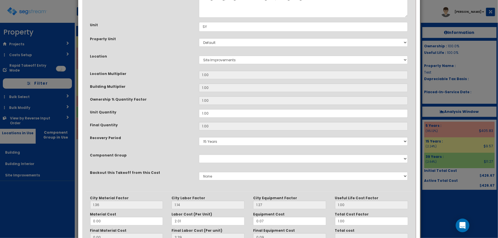
scroll to position [110, 0]
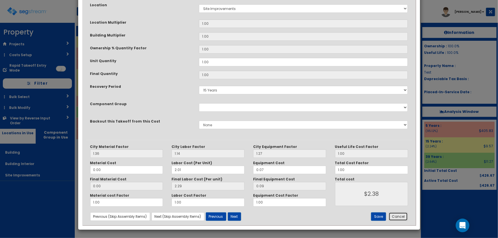
click at [394, 216] on button "Cancel" at bounding box center [398, 217] width 19 height 9
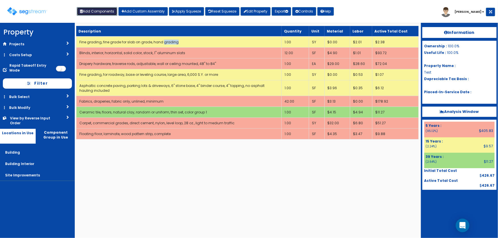
click at [91, 11] on button "Add Components" at bounding box center [97, 11] width 41 height 9
select select "27"
select select
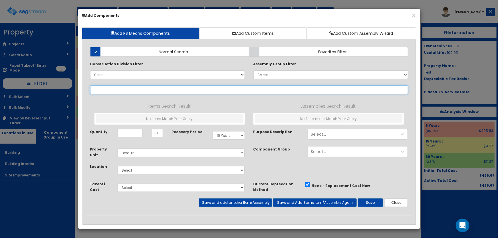
click at [111, 88] on input "text" at bounding box center [249, 90] width 318 height 9
type input "fine grading"
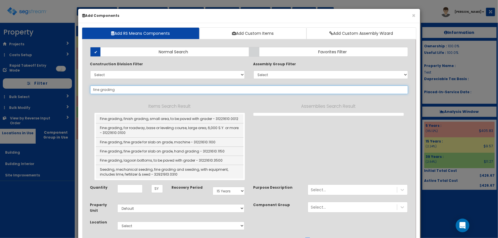
drag, startPoint x: 88, startPoint y: 87, endPoint x: 68, endPoint y: 86, distance: 20.6
click at [68, 86] on div "× Add Components Add RS Means Components Add Custom Items Add Custom Assembly W…" at bounding box center [249, 119] width 498 height 238
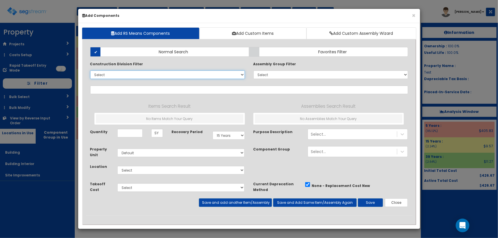
click at [100, 74] on select "Select 0. Custom Item 1. General Requirements 2. Existing Conditions 3. Concret…" at bounding box center [167, 75] width 155 height 9
select select "31000000"
click at [90, 71] on select "Select 0. Custom Item 1. General Requirements 2. Existing Conditions 3. Concret…" at bounding box center [167, 75] width 155 height 9
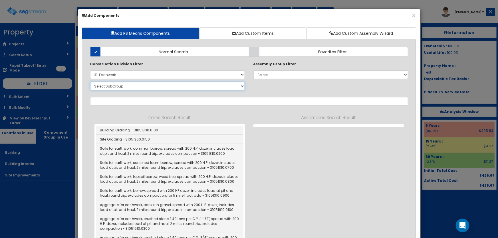
click at [122, 86] on select "Select SubGroup 1. Borrow (31051310) 2. Borrow (31051610) 3. Plant Mixed Bitumi…" at bounding box center [167, 86] width 155 height 9
click at [90, 82] on select "Select SubGroup 1. Borrow (31051310) 2. Borrow (31051610) 3. Plant Mixed Bitumi…" at bounding box center [167, 86] width 155 height 9
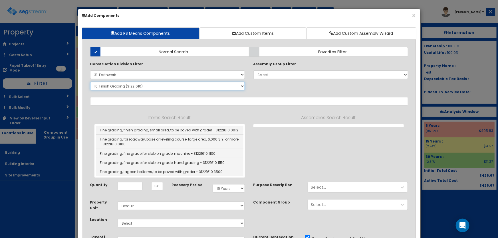
click at [128, 85] on select "Select SubGroup 1. Borrow (31051310) 2. Borrow (31051610) 3. Plant Mixed Bitumi…" at bounding box center [167, 86] width 155 height 9
select select "31232320"
click at [90, 82] on select "Select SubGroup 1. Borrow (31051310) 2. Borrow (31051610) 3. Plant Mixed Bitumi…" at bounding box center [167, 86] width 155 height 9
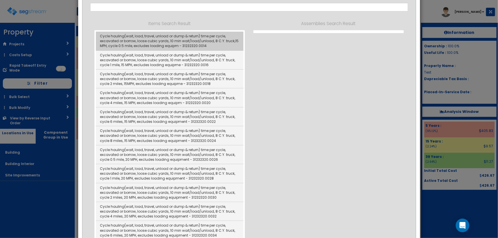
scroll to position [104, 0]
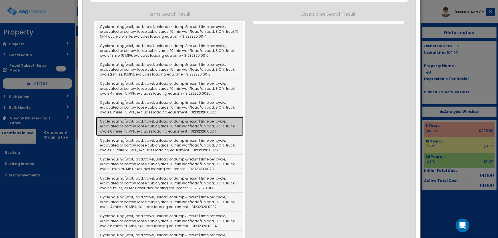
click at [210, 124] on link "Cycle hauling(wait, load, travel, unload or dump & return) time per cycle, exca…" at bounding box center [170, 126] width 148 height 19
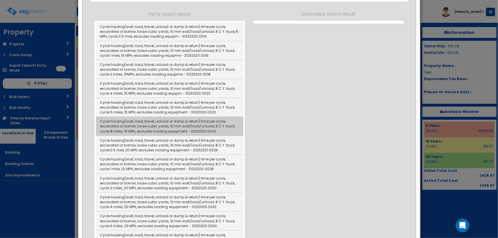
type input "Cycle hauling(wait, load, travel, unload or dump & return) time per cycle, exca…"
type input "LCY"
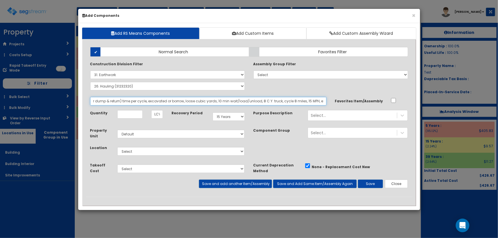
scroll to position [0, 141]
drag, startPoint x: 93, startPoint y: 101, endPoint x: 352, endPoint y: 96, distance: 259.0
click at [352, 96] on div "Add Items Add Assemblies Both Normal Search Select" at bounding box center [249, 120] width 327 height 154
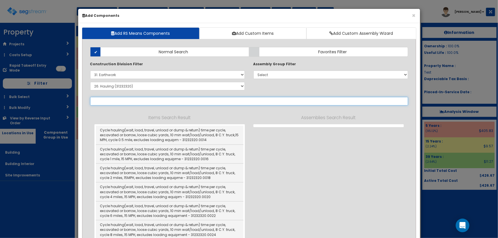
scroll to position [0, 0]
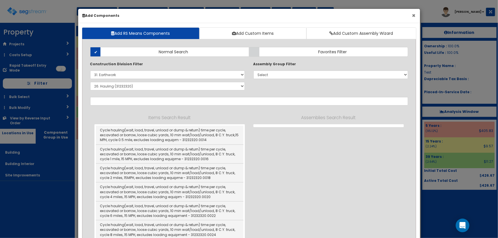
click at [413, 15] on button "×" at bounding box center [414, 16] width 4 height 6
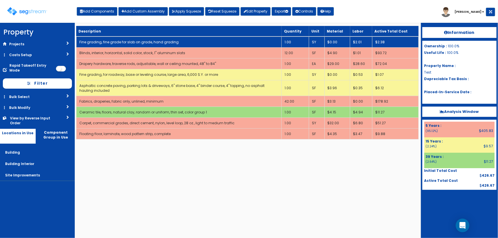
click at [177, 42] on td "Fine grading, fine grade for slab on grade, hand grading" at bounding box center [179, 42] width 206 height 11
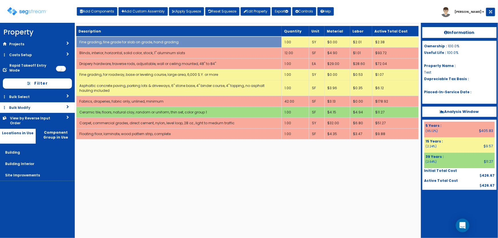
click at [23, 106] on link "Bulk Modify" at bounding box center [37, 107] width 75 height 11
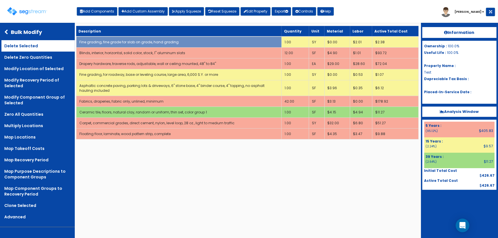
click at [17, 46] on link "Delete Selected" at bounding box center [37, 45] width 73 height 11
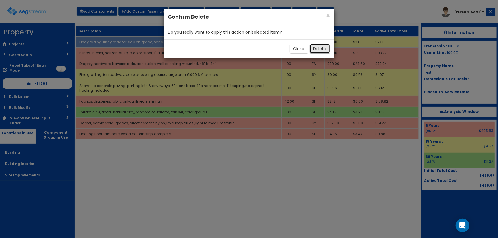
click at [316, 47] on button "Delete" at bounding box center [320, 49] width 21 height 10
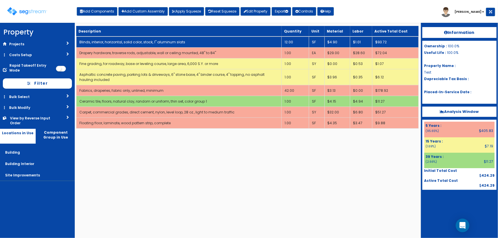
click at [293, 41] on td "12.00" at bounding box center [295, 42] width 27 height 11
click at [293, 41] on td "15.00" at bounding box center [295, 42] width 27 height 11
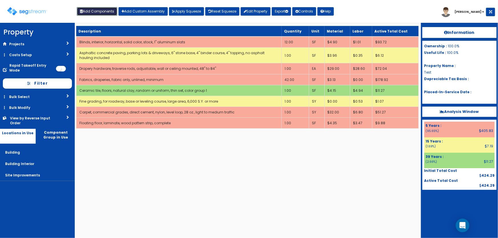
drag, startPoint x: 93, startPoint y: 9, endPoint x: 129, endPoint y: 28, distance: 41.0
click at [93, 9] on button "Add Components" at bounding box center [97, 11] width 41 height 9
select select "27"
select select
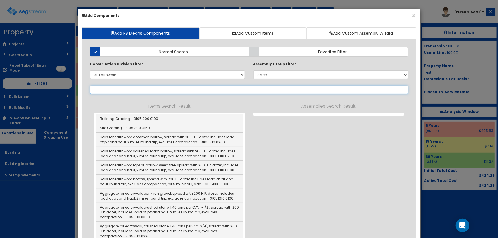
select select
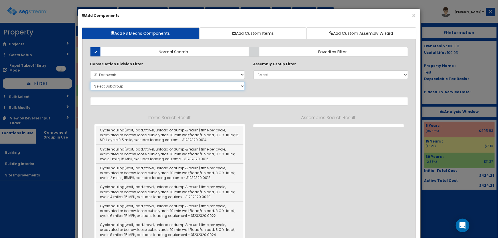
click at [112, 86] on select "Select SubGroup 1. Borrow (31051310) 2. Borrow (31051610) 3. Plant Mixed Bitumi…" at bounding box center [167, 86] width 155 height 9
click at [116, 87] on select "Select SubGroup 1. Borrow (31051310) 2. Borrow (31051610) 3. Plant Mixed Bitumi…" at bounding box center [167, 86] width 155 height 9
click at [90, 82] on select "Select SubGroup 1. Borrow (31051310) 2. Borrow (31051610) 3. Plant Mixed Bitumi…" at bounding box center [167, 86] width 155 height 9
click at [116, 85] on select "Select SubGroup 1. Borrow (31051310) 2. Borrow (31051610) 3. Plant Mixed Bitumi…" at bounding box center [167, 86] width 155 height 9
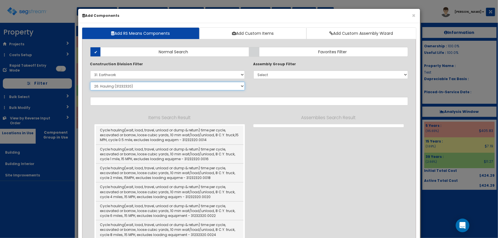
select select "31131310"
click at [90, 82] on select "Select SubGroup 1. Borrow (31051310) 2. Borrow (31051610) 3. Plant Mixed Bitumi…" at bounding box center [167, 86] width 155 height 9
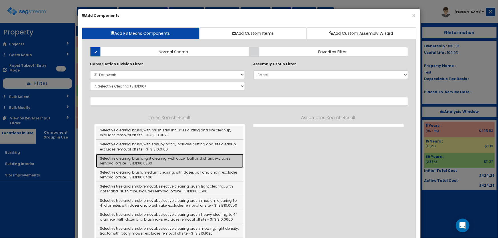
click at [194, 160] on link "Selective clearing, brush, light clearing, with dozer, ball and chain, excludes…" at bounding box center [170, 161] width 148 height 14
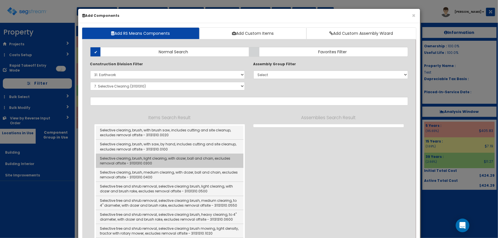
type input "Selective clearing, brush, light clearing, with dozer, ball and chain, excludes…"
type input "ACR"
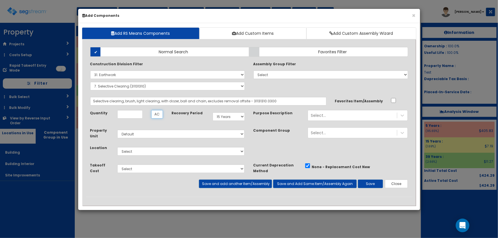
click at [162, 115] on input "ACR" at bounding box center [157, 114] width 12 height 9
click at [151, 113] on input "ACR" at bounding box center [157, 114] width 12 height 9
click at [157, 112] on input "ACR" at bounding box center [157, 114] width 12 height 9
click at [118, 87] on select "Select SubGroup 1. Borrow (31051310) 2. Borrow (31051610) 3. Plant Mixed Bitumi…" at bounding box center [167, 86] width 155 height 9
click at [90, 82] on select "Select SubGroup 1. Borrow (31051310) 2. Borrow (31051610) 3. Plant Mixed Bitumi…" at bounding box center [167, 86] width 155 height 9
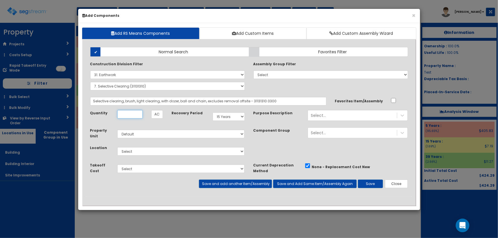
click at [131, 113] on input "Unit Quantity" at bounding box center [129, 114] width 25 height 9
click at [125, 86] on select "Select SubGroup 1. Borrow (31051310) 2. Borrow (31051610) 3. Plant Mixed Bitumi…" at bounding box center [167, 86] width 155 height 9
select select "31051300"
click at [90, 82] on select "Select SubGroup 1. Borrow (31051310) 2. Borrow (31051610) 3. Plant Mixed Bitumi…" at bounding box center [167, 86] width 155 height 9
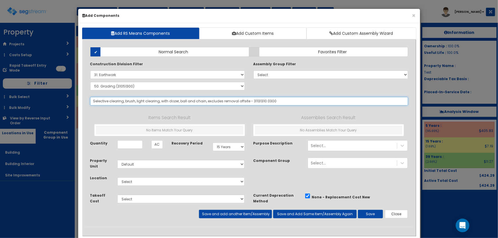
drag, startPoint x: 285, startPoint y: 100, endPoint x: 80, endPoint y: 108, distance: 205.7
click at [80, 108] on div "Add RS Means Components Add Custom Items Add Custom Assembly Wizard Add Items A…" at bounding box center [249, 132] width 342 height 218
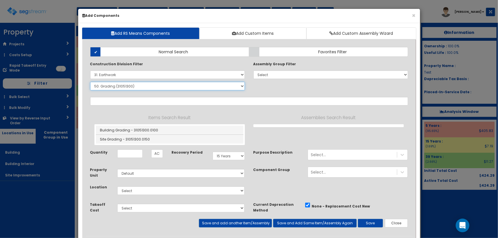
click at [132, 84] on select "Select SubGroup 1. Borrow (31051310) 2. Borrow (31051610) 3. Plant Mixed Bitumi…" at bounding box center [167, 86] width 155 height 9
select select "31221320"
click at [90, 82] on select "Select SubGroup 1. Borrow (31051310) 2. Borrow (31051610) 3. Plant Mixed Bitumi…" at bounding box center [167, 86] width 155 height 9
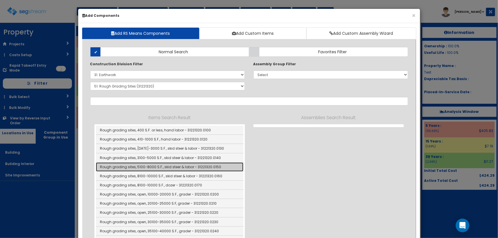
click at [169, 166] on link "Rough grading sites, 5100-8000 S.F., skid steer & labor - 31221320.0150" at bounding box center [170, 167] width 148 height 9
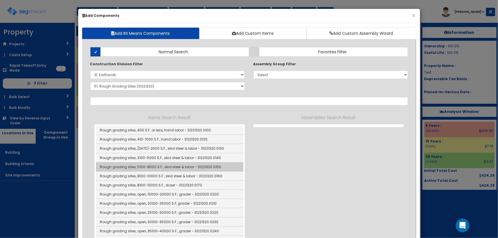
type input "Rough grading sites, 5100-8000 S.F., skid steer & labor - 31221320.0150"
type input "EA"
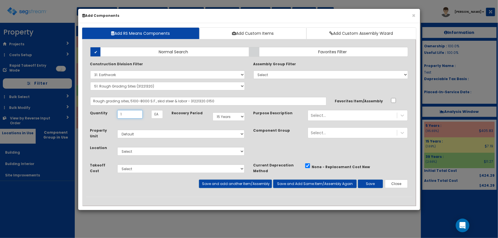
type input "1"
click at [137, 150] on select "Select Building Building Interior Site Improvements Add Additional Location" at bounding box center [181, 151] width 128 height 9
select select "27"
click at [117, 147] on select "Select Building Building Interior Site Improvements Add Additional Location" at bounding box center [181, 151] width 128 height 9
drag, startPoint x: 363, startPoint y: 181, endPoint x: 328, endPoint y: 162, distance: 39.5
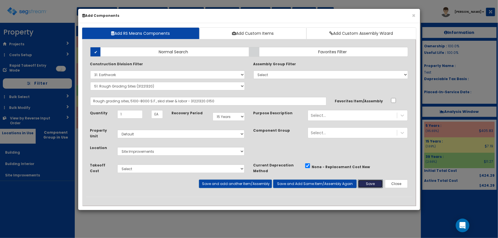
click at [363, 181] on button "Save" at bounding box center [370, 184] width 25 height 9
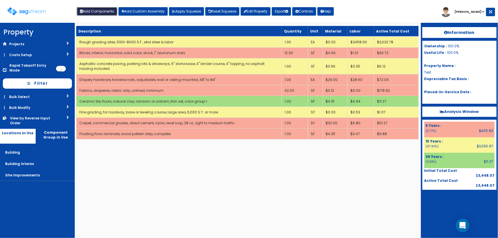
drag, startPoint x: 100, startPoint y: 13, endPoint x: 106, endPoint y: 18, distance: 7.3
click at [100, 13] on button "Add Components" at bounding box center [97, 11] width 41 height 9
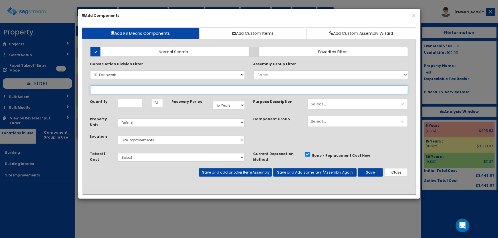
select select
select select "31221320"
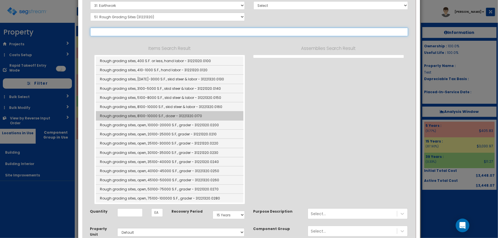
scroll to position [26, 0]
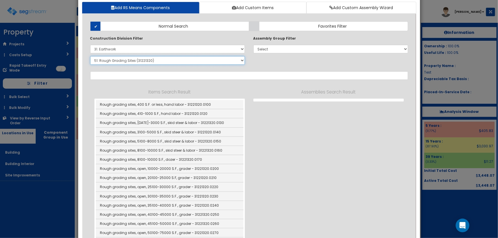
click at [130, 62] on select "Select SubGroup 1. Borrow (31051310) 2. Borrow (31051610) 3. Plant Mixed Bitumi…" at bounding box center [167, 60] width 155 height 9
select select "31131310"
click at [90, 56] on select "Select SubGroup 1. Borrow (31051310) 2. Borrow (31051610) 3. Plant Mixed Bitumi…" at bounding box center [167, 60] width 155 height 9
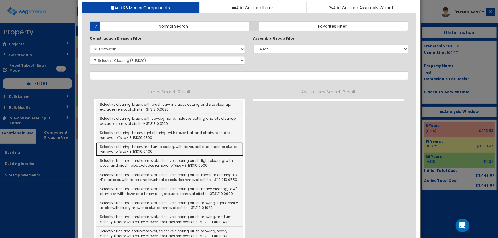
click at [164, 145] on link "Selective clearing, brush, medium clearing, with dozer, ball and chain, exclude…" at bounding box center [170, 149] width 148 height 14
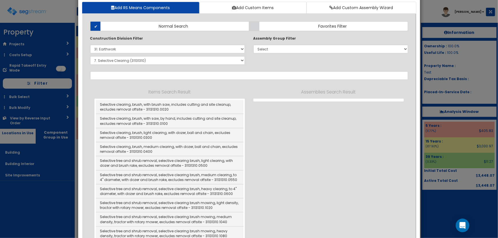
type input "Selective clearing, brush, medium clearing, with dozer, ball and chain, exclude…"
type input "ACR"
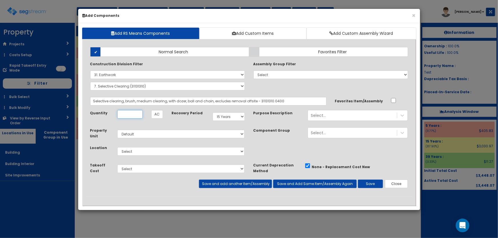
scroll to position [0, 0]
click at [123, 114] on input "Unit Quantity" at bounding box center [129, 114] width 25 height 9
type input ".12"
click at [131, 152] on select "Select Building Building Interior Site Improvements Add Additional Location" at bounding box center [181, 151] width 128 height 9
select select "27"
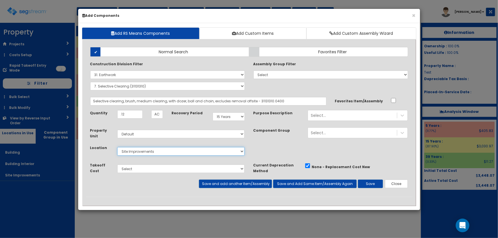
click at [117, 147] on select "Select Building Building Interior Site Improvements Add Additional Location" at bounding box center [181, 151] width 128 height 9
click at [368, 186] on button "Save" at bounding box center [370, 184] width 25 height 9
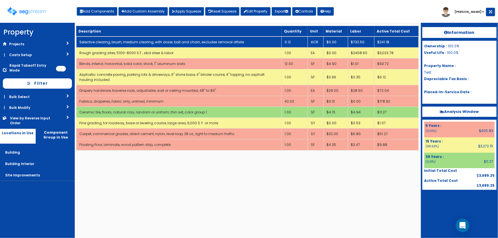
click at [296, 42] on td "0.12" at bounding box center [295, 42] width 26 height 11
click at [154, 43] on link "Selective clearing, brush, medium clearing, with dozer, ball and chain, exclude…" at bounding box center [161, 42] width 165 height 5
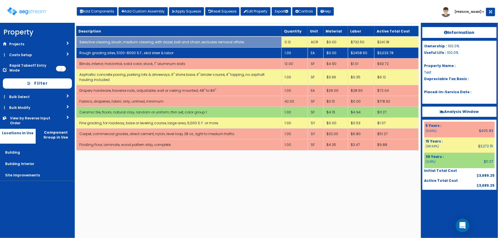
click at [159, 51] on link "Rough grading sites, 5100-8000 S.F., skid steer & labor" at bounding box center [126, 53] width 94 height 5
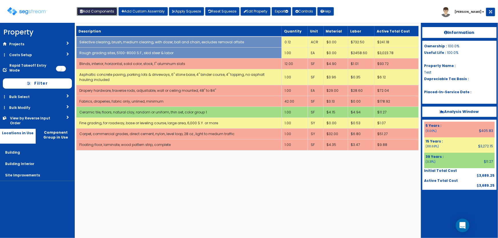
click at [100, 13] on button "Add Components" at bounding box center [97, 11] width 41 height 9
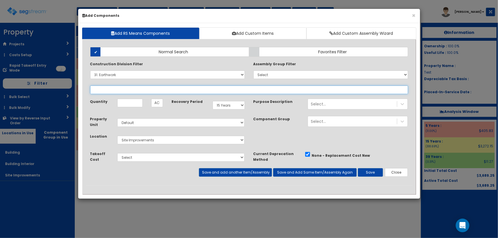
select select
select select "31131310"
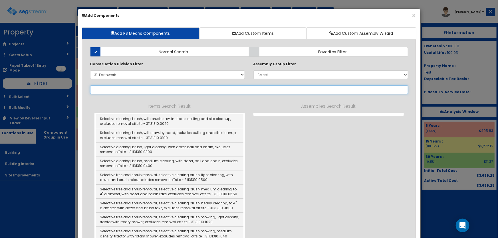
select select "31131310"
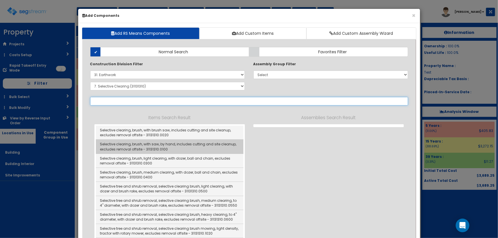
scroll to position [52, 0]
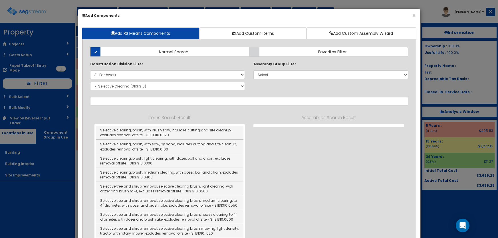
select select "31000000"
select select "31131310"
select select "15Y"
select select "default"
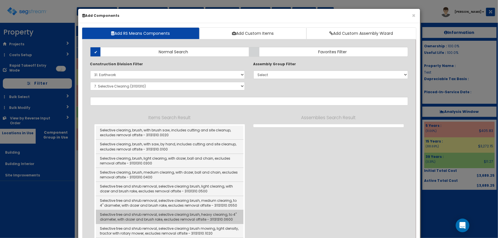
scroll to position [52, 0]
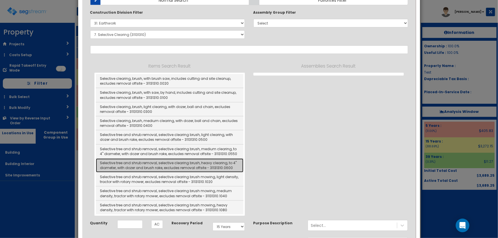
click at [204, 165] on link "Selective tree and shrub removal, selective clearing brush, heavy clearing, to …" at bounding box center [170, 166] width 148 height 14
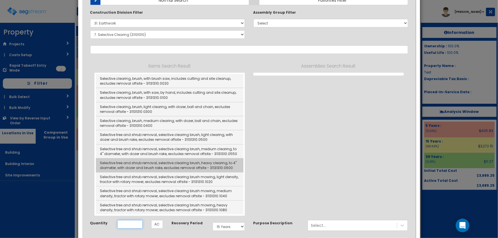
type input "Selective tree and shrub removal, selective clearing brush, heavy clearing, to …"
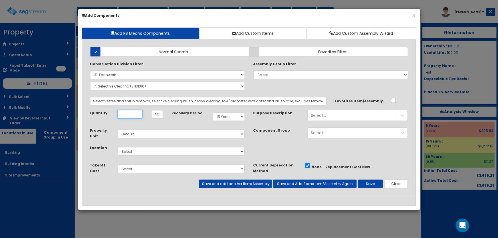
scroll to position [0, 0]
type input ".12"
drag, startPoint x: 134, startPoint y: 150, endPoint x: 134, endPoint y: 154, distance: 3.4
click at [134, 150] on select "Select Building Building Interior Site Improvements Add Additional Location" at bounding box center [181, 151] width 128 height 9
select select "27"
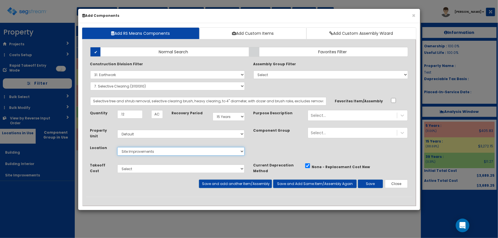
click at [117, 147] on select "Select Building Building Interior Site Improvements Add Additional Location" at bounding box center [181, 151] width 128 height 9
click at [379, 185] on button "Save" at bounding box center [370, 184] width 25 height 9
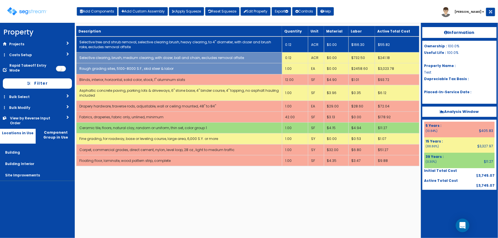
click at [128, 44] on td "Selective tree and shrub removal, selective clearing brush, heavy clearing, to …" at bounding box center [179, 45] width 206 height 16
click at [122, 46] on td "Selective tree and shrub removal, selective clearing brush, heavy clearing, to …" at bounding box center [179, 45] width 206 height 16
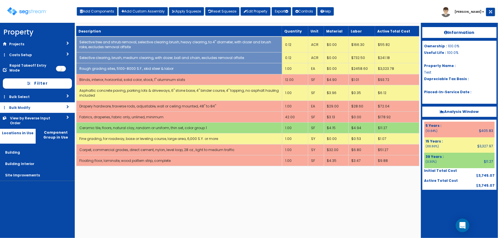
click at [20, 106] on link "Bulk Modify" at bounding box center [37, 107] width 75 height 11
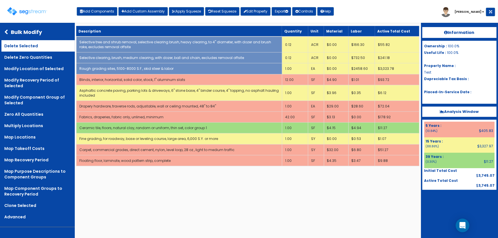
click at [19, 48] on link "Delete Selected" at bounding box center [37, 45] width 73 height 11
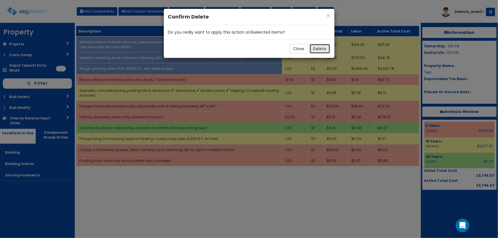
click at [323, 47] on button "Delete" at bounding box center [320, 49] width 21 height 10
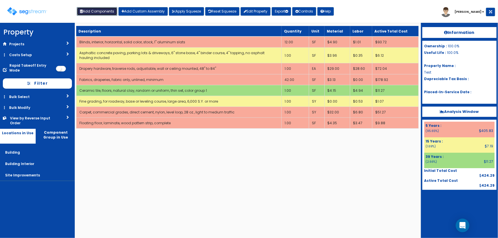
click at [95, 8] on button "Add Components" at bounding box center [97, 11] width 41 height 9
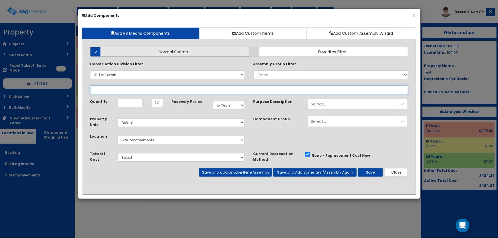
select select
select select "31131310"
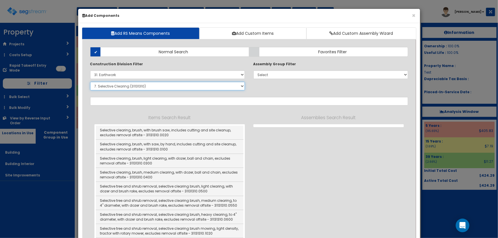
click at [114, 85] on select "Select SubGroup 1. Borrow (31051310) 2. Borrow (31051610) 3. Plant Mixed Bitumi…" at bounding box center [167, 86] width 155 height 9
select select "31232320"
click at [90, 82] on select "Select SubGroup 1. Borrow (31051310) 2. Borrow (31051610) 3. Plant Mixed Bitumi…" at bounding box center [167, 86] width 155 height 9
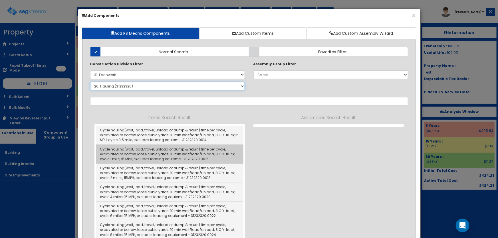
scroll to position [26, 0]
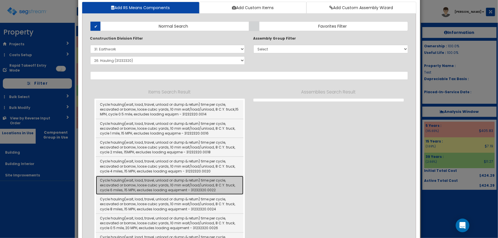
click at [201, 182] on link "Cycle hauling(wait, load, travel, unload or dump & return) time per cycle, exca…" at bounding box center [170, 185] width 148 height 19
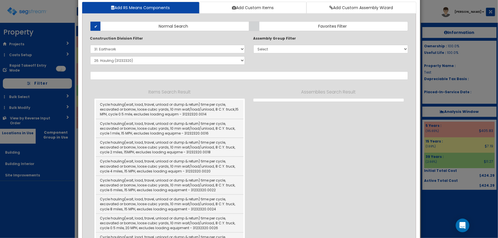
type input "Cycle hauling(wait, load, travel, unload or dump & return) time per cycle, exca…"
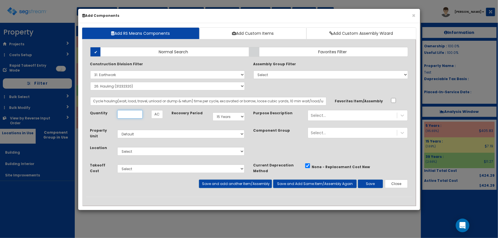
type input "LCY"
click at [134, 115] on input "Unit Quantity" at bounding box center [129, 114] width 25 height 9
type input "3"
type input "69"
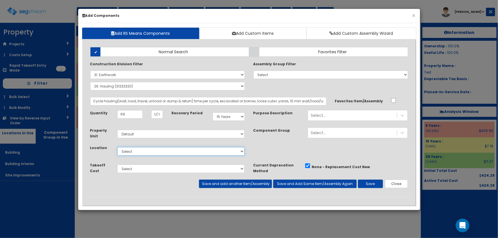
drag, startPoint x: 142, startPoint y: 148, endPoint x: 140, endPoint y: 153, distance: 5.0
click at [142, 148] on select "Select Building Building Interior Site Improvements Add Additional Location" at bounding box center [181, 151] width 128 height 9
select select "27"
click at [117, 147] on select "Select Building Building Interior Site Improvements Add Additional Location" at bounding box center [181, 151] width 128 height 9
click at [368, 185] on button "Save" at bounding box center [370, 184] width 25 height 9
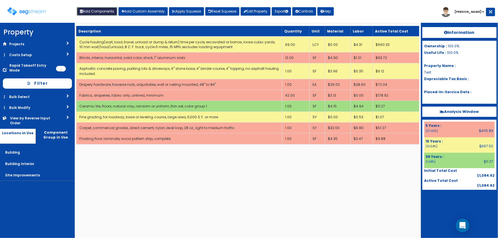
click at [99, 12] on button "Add Components" at bounding box center [97, 11] width 41 height 9
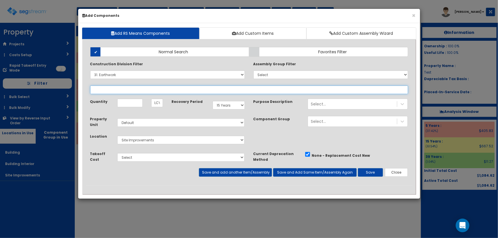
select select
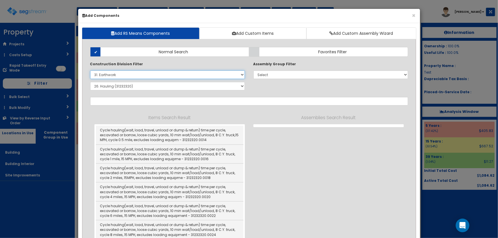
click at [122, 76] on select "Select 0. Custom Item 1. General Requirements 2. Existing Conditions 3. Concret…" at bounding box center [167, 75] width 155 height 9
click at [90, 71] on select "Select 0. Custom Item 1. General Requirements 2. Existing Conditions 3. Concret…" at bounding box center [167, 75] width 155 height 9
click at [122, 86] on select "Select SubGroup 1. Borrow (31051310) 2. Borrow (31051610) 3. Plant Mixed Bitumi…" at bounding box center [167, 86] width 155 height 9
click at [90, 82] on select "Select SubGroup 1. Borrow (31051310) 2. Borrow (31051610) 3. Plant Mixed Bitumi…" at bounding box center [167, 86] width 155 height 9
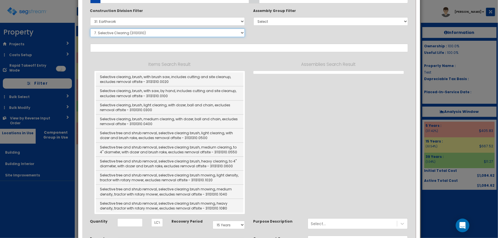
scroll to position [26, 0]
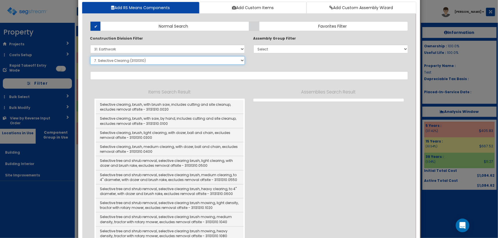
click at [135, 59] on select "Select SubGroup 1. Borrow (31051310) 2. Borrow (31051610) 3. Plant Mixed Bitumi…" at bounding box center [167, 60] width 155 height 9
select select "31231642"
click at [90, 56] on select "Select SubGroup 1. Borrow (31051310) 2. Borrow (31051610) 3. Plant Mixed Bitumi…" at bounding box center [167, 60] width 155 height 9
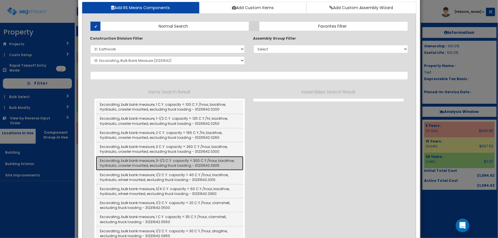
click at [197, 161] on link "Excavating, bulk bank measure, 3-1/2 C.Y. capacity = 300 C.Y./hour, backhoe, hy…" at bounding box center [170, 163] width 148 height 14
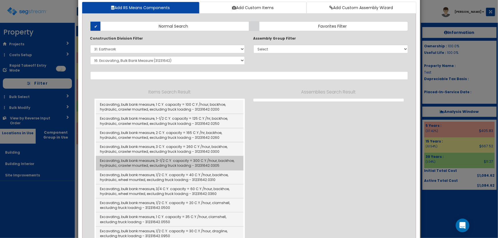
type input "Excavating, bulk bank measure, 3-1/2 C.Y. capacity = 300 C.Y./hour, backhoe, hy…"
type input "BCY"
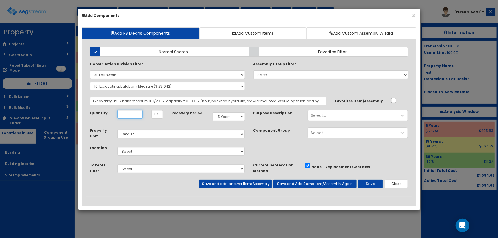
scroll to position [0, 0]
click at [126, 85] on select "Select SubGroup 1. Borrow (31051310) 2. Borrow (31051610) 3. Plant Mixed Bitumi…" at bounding box center [167, 86] width 155 height 9
select select "31231626"
click at [90, 82] on select "Select SubGroup 1. Borrow (31051310) 2. Borrow (31051610) 3. Plant Mixed Bitumi…" at bounding box center [167, 86] width 155 height 9
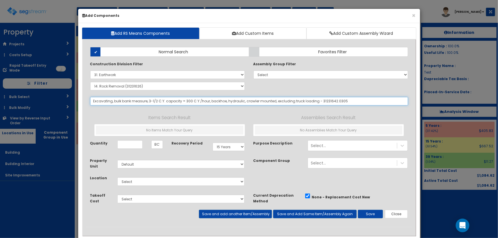
drag, startPoint x: 345, startPoint y: 103, endPoint x: 87, endPoint y: 106, distance: 258.6
click at [87, 106] on div "Add Items Add Assemblies Both Normal Search Select" at bounding box center [249, 135] width 327 height 184
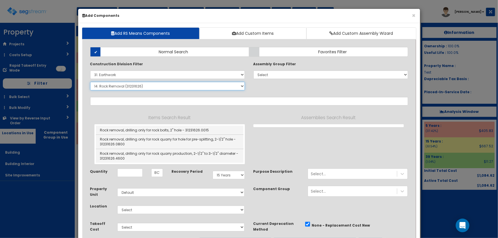
click at [134, 86] on select "Select SubGroup 1. Borrow (31051310) 2. Borrow (31051610) 3. Plant Mixed Bitumi…" at bounding box center [167, 86] width 155 height 9
select select "31231630"
click at [90, 82] on select "Select SubGroup 1. Borrow (31051310) 2. Borrow (31051610) 3. Plant Mixed Bitumi…" at bounding box center [167, 86] width 155 height 9
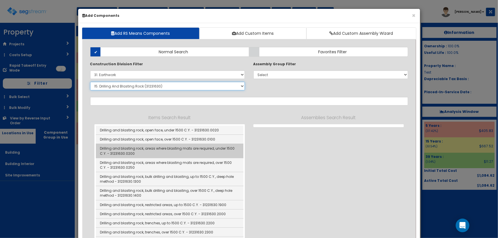
scroll to position [52, 0]
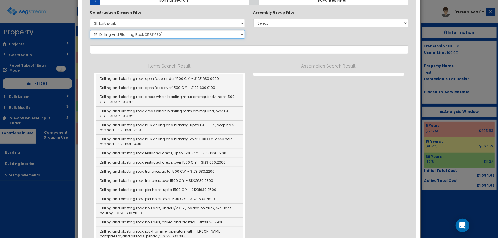
click at [138, 34] on select "Select SubGroup 1. Borrow (31051310) 2. Borrow (31051610) 3. Plant Mixed Bitumi…" at bounding box center [167, 34] width 155 height 9
click at [90, 30] on select "Select SubGroup 1. Borrow (31051310) 2. Borrow (31051610) 3. Plant Mixed Bitumi…" at bounding box center [167, 34] width 155 height 9
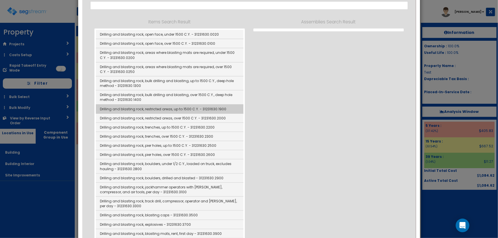
scroll to position [104, 0]
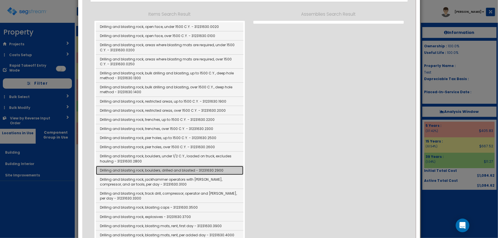
click at [195, 169] on link "Drilling and blasting rock, boulders, drilled and blasted - 31231630.2900" at bounding box center [170, 170] width 148 height 9
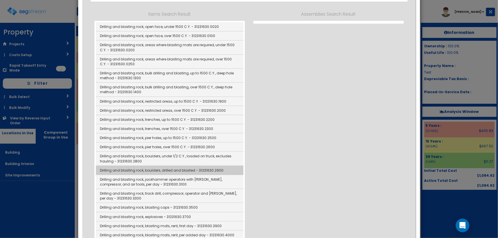
type input "Drilling and blasting rock, boulders, drilled and blasted - 31231630.2900"
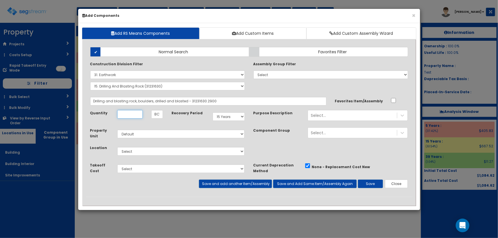
scroll to position [0, 0]
click at [133, 116] on input "Unit Quantity" at bounding box center [129, 114] width 25 height 9
type input "65.5"
click at [146, 150] on select "Select Building Building Interior Site Improvements Add Additional Location" at bounding box center [181, 151] width 128 height 9
select select "27"
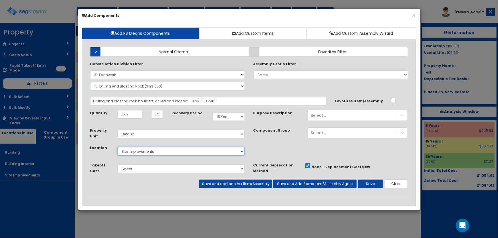
click at [117, 147] on select "Select Building Building Interior Site Improvements Add Additional Location" at bounding box center [181, 151] width 128 height 9
click at [371, 185] on button "Save" at bounding box center [370, 184] width 25 height 9
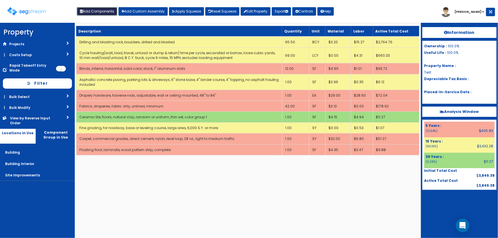
click at [100, 13] on button "Add Components" at bounding box center [97, 11] width 41 height 9
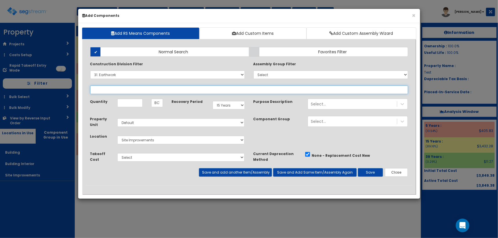
select select
select select "31231630"
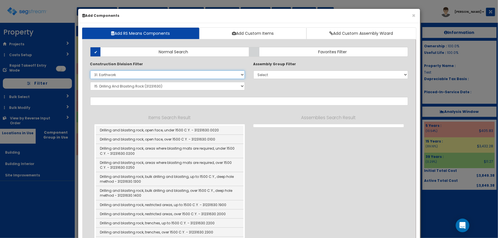
click at [113, 73] on select "Select 0. Custom Item 1. General Requirements 2. Existing Conditions 3. Concret…" at bounding box center [167, 75] width 155 height 9
click at [90, 71] on select "Select 0. Custom Item 1. General Requirements 2. Existing Conditions 3. Concret…" at bounding box center [167, 75] width 155 height 9
click at [142, 87] on select "Select SubGroup 1. Borrow (31051310) 2. Borrow (31051610) 3. Plant Mixed Bitumi…" at bounding box center [167, 86] width 155 height 9
select select "31221320"
click at [90, 82] on select "Select SubGroup 1. Borrow (31051310) 2. Borrow (31051610) 3. Plant Mixed Bitumi…" at bounding box center [167, 86] width 155 height 9
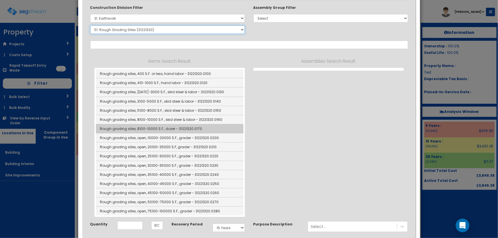
scroll to position [52, 0]
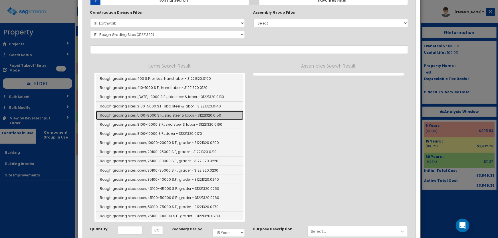
click at [167, 115] on link "Rough grading sites, 5100-8000 S.F., skid steer & labor - 31221320.0150" at bounding box center [170, 115] width 148 height 9
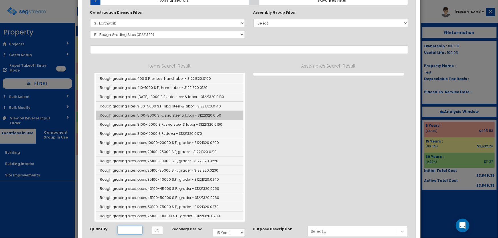
type input "Rough grading sites, 5100-8000 S.F., skid steer & labor - 31221320.0150"
type input "EA"
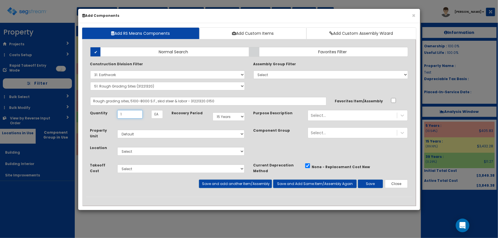
type input "1"
click at [126, 152] on select "Select Building Building Interior Site Improvements Add Additional Location" at bounding box center [181, 151] width 128 height 9
select select "27"
click at [117, 147] on select "Select Building Building Interior Site Improvements Add Additional Location" at bounding box center [181, 151] width 128 height 9
click at [379, 187] on button "Save" at bounding box center [370, 184] width 25 height 9
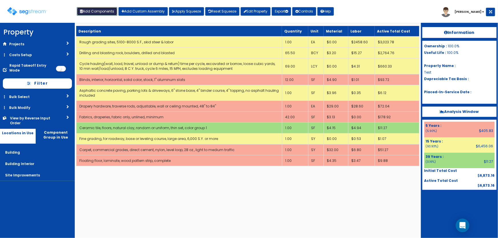
click at [100, 14] on button "Add Components" at bounding box center [97, 11] width 41 height 9
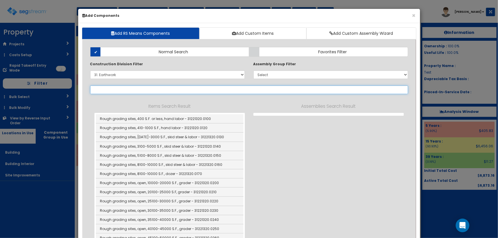
select select
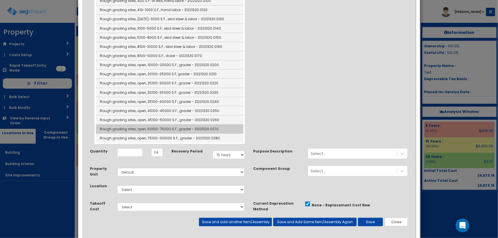
scroll to position [26, 0]
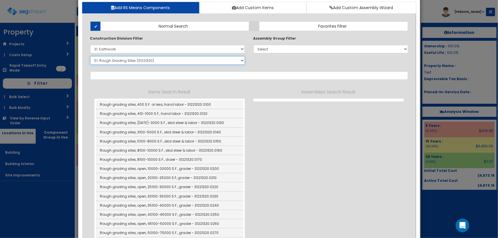
click at [118, 58] on select "Select SubGroup 1. Borrow (31051310) 2. Borrow (31051610) 3. Plant Mixed Bitumi…" at bounding box center [167, 60] width 155 height 9
select select "31131310"
click at [90, 56] on select "Select SubGroup 1. Borrow (31051310) 2. Borrow (31051610) 3. Plant Mixed Bitumi…" at bounding box center [167, 60] width 155 height 9
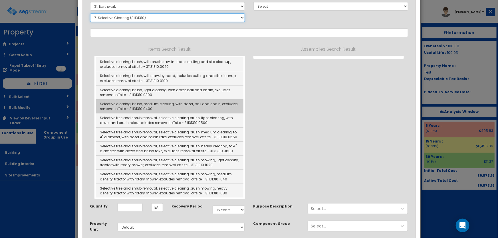
scroll to position [78, 0]
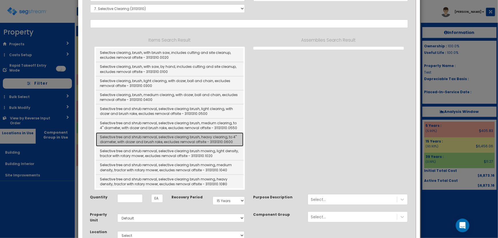
click at [224, 140] on link "Selective tree and shrub removal, selective clearing brush, heavy clearing, to …" at bounding box center [170, 140] width 148 height 14
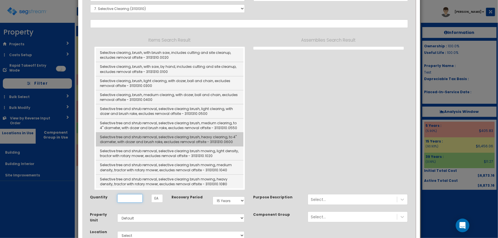
type input "Selective tree and shrub removal, selective clearing brush, heavy clearing, to …"
type input "ACR"
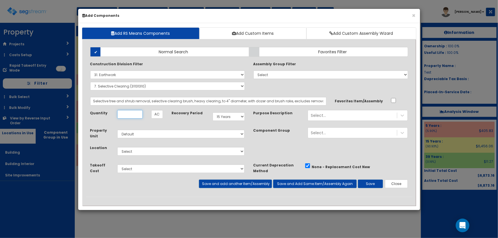
click at [133, 116] on input "Unit Quantity" at bounding box center [129, 114] width 25 height 9
type input ".12"
click at [128, 153] on select "Select Building Building Interior Site Improvements Add Additional Location" at bounding box center [181, 151] width 128 height 9
select select "27"
click at [117, 147] on select "Select Building Building Interior Site Improvements Add Additional Location" at bounding box center [181, 151] width 128 height 9
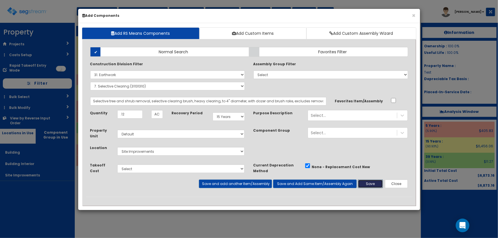
click at [378, 184] on button "Save" at bounding box center [370, 184] width 25 height 9
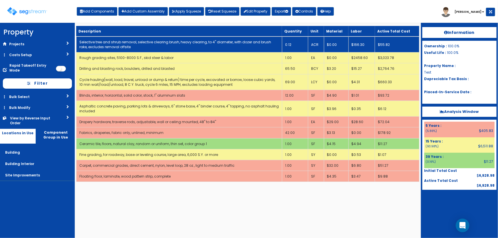
click at [186, 43] on link "Selective tree and shrub removal, selective clearing brush, heavy clearing, to …" at bounding box center [175, 45] width 192 height 10
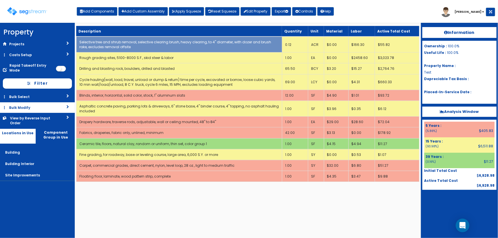
click at [23, 109] on link "Bulk Modify" at bounding box center [37, 107] width 75 height 11
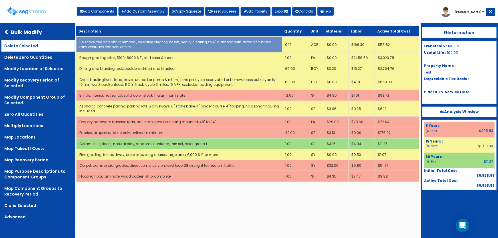
click at [22, 46] on link "Delete Selected" at bounding box center [37, 45] width 73 height 11
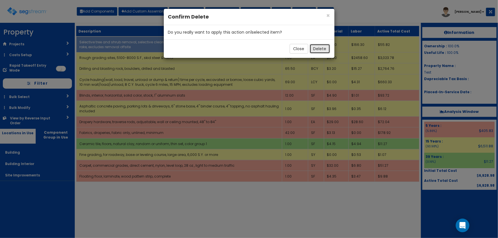
click at [315, 48] on button "Delete" at bounding box center [320, 49] width 21 height 10
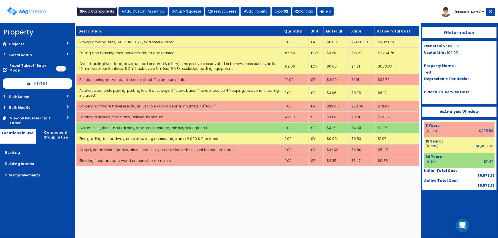
click at [102, 13] on button "Add Components" at bounding box center [97, 11] width 41 height 9
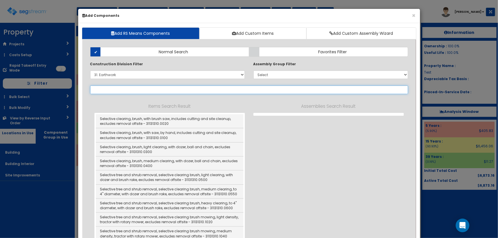
select select "31131310"
select select
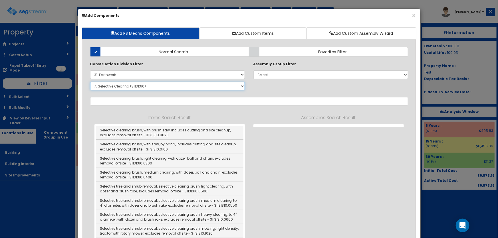
click at [119, 86] on select "Select SubGroup 1. Borrow (31051310) 2. Borrow (31051610) 3. Plant Mixed Bitumi…" at bounding box center [167, 86] width 155 height 9
select select "31231626"
click at [90, 82] on select "Select SubGroup 1. Borrow (31051310) 2. Borrow (31051610) 3. Plant Mixed Bitumi…" at bounding box center [167, 86] width 155 height 9
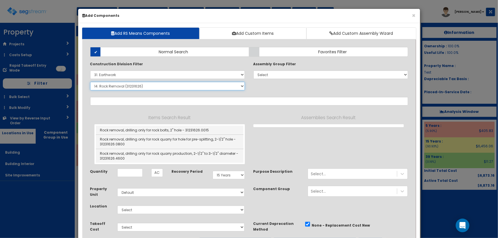
click at [131, 88] on select "Select SubGroup 1. Borrow (31051310) 2. Borrow (31051610) 3. Plant Mixed Bitumi…" at bounding box center [167, 86] width 155 height 9
click at [141, 107] on div "Add Items Add Assemblies Both Normal Search Select" at bounding box center [249, 149] width 327 height 213
click at [414, 13] on button "×" at bounding box center [414, 16] width 4 height 6
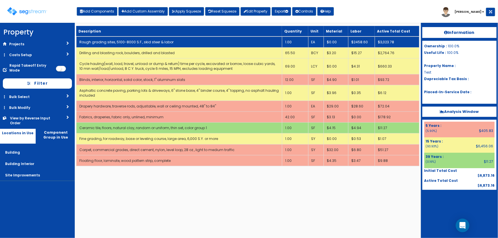
click at [146, 43] on link "Rough grading sites, 5100-8000 S.F., skid steer & labor" at bounding box center [126, 42] width 94 height 5
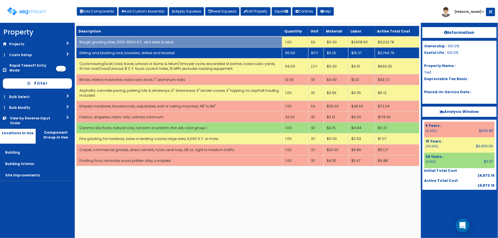
click at [145, 49] on td "Drilling and blasting rock, boulders, drilled and blasted" at bounding box center [179, 53] width 206 height 11
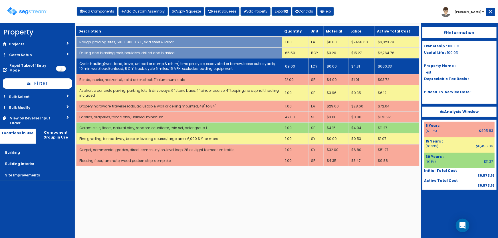
click at [146, 62] on link "Cycle hauling(wait, load, travel, unload or dump & return) time per cycle, exca…" at bounding box center [177, 66] width 196 height 10
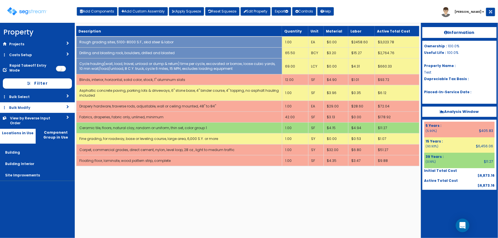
click at [25, 107] on link "Bulk Modify" at bounding box center [37, 107] width 75 height 11
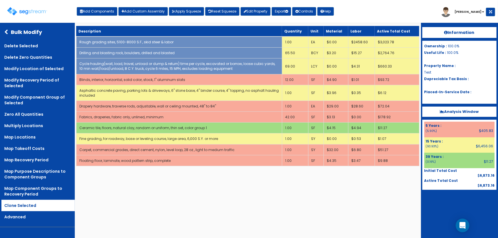
click at [24, 203] on link "Clone Selected" at bounding box center [37, 205] width 73 height 11
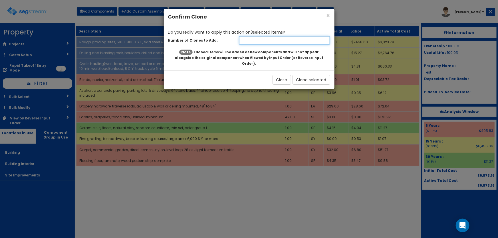
click at [273, 42] on input "number" at bounding box center [284, 40] width 91 height 9
type input "1"
click at [299, 75] on button "Clone selected" at bounding box center [312, 80] width 38 height 10
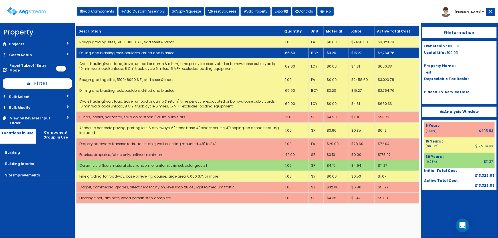
click at [300, 51] on td "65.50" at bounding box center [295, 53] width 26 height 11
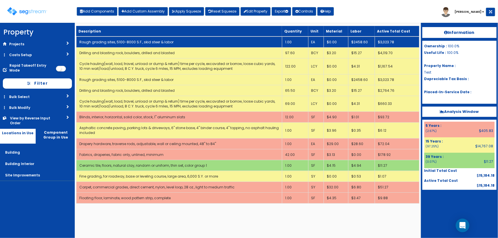
click at [148, 41] on link "Rough grading sites, 5100-8000 S.F., skid steer & labor" at bounding box center [126, 42] width 94 height 5
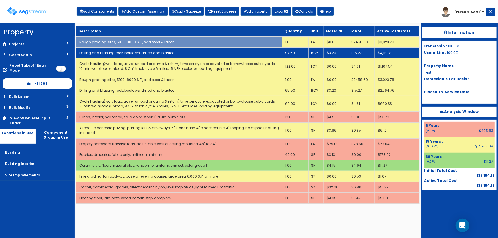
click at [148, 49] on td "Drilling and blasting rock, boulders, drilled and blasted" at bounding box center [179, 53] width 206 height 11
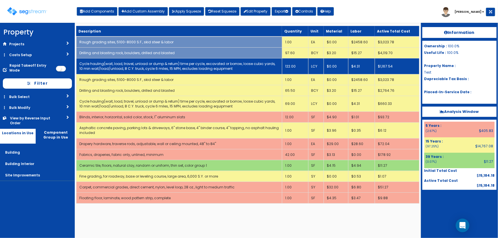
click at [150, 62] on link "Cycle hauling(wait, load, travel, unload or dump & return) time per cycle, exca…" at bounding box center [177, 66] width 196 height 10
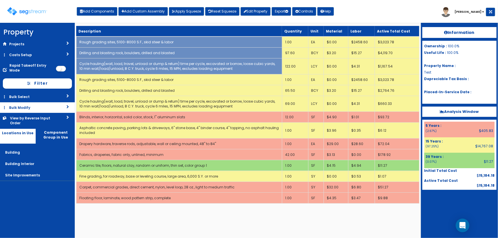
click at [31, 108] on link "Bulk Modify" at bounding box center [37, 107] width 75 height 11
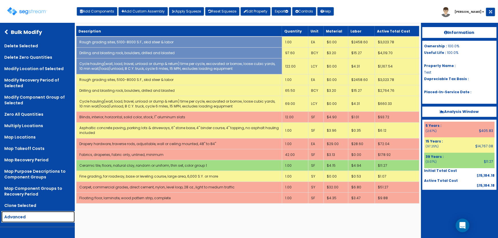
click at [22, 215] on link "Advanced" at bounding box center [37, 217] width 73 height 11
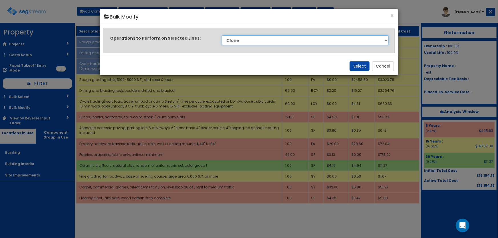
click at [237, 42] on select "Clone Delete Delete Zero Quantities Modify Component Group Modify Cost Sources …" at bounding box center [305, 40] width 167 height 10
select select "modifyLocation"
click at [222, 35] on select "Clone Delete Delete Zero Quantities Modify Component Group Modify Cost Sources …" at bounding box center [305, 40] width 167 height 10
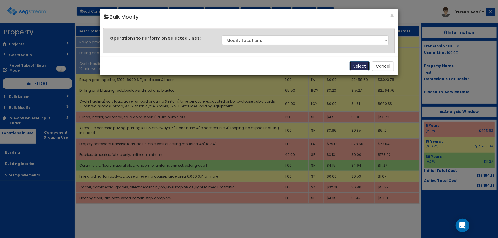
click at [361, 65] on button "Select" at bounding box center [360, 66] width 20 height 10
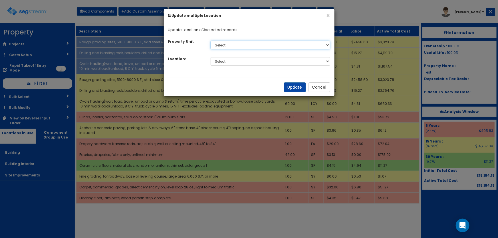
click at [219, 47] on select "Select Default" at bounding box center [271, 45] width 120 height 9
select select "default"
click at [211, 41] on select "Select Default" at bounding box center [271, 45] width 120 height 9
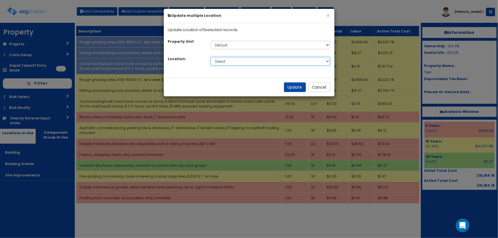
click at [223, 61] on select "Select Building Building Interior Site Improvements Add Additional Location" at bounding box center [271, 61] width 120 height 9
select select "Others"
click at [211, 57] on select "Select Building Building Interior Site Improvements Add Additional Location" at bounding box center [271, 61] width 120 height 9
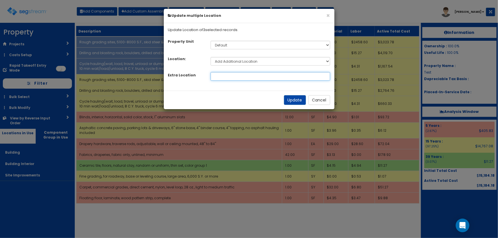
click at [225, 77] on input at bounding box center [271, 76] width 120 height 9
click at [294, 100] on button "Update" at bounding box center [295, 100] width 22 height 10
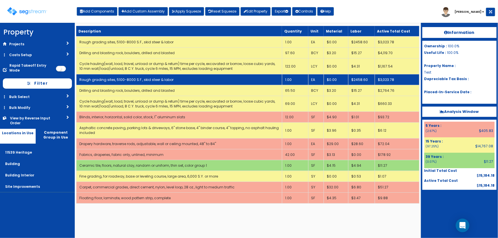
click at [112, 77] on link "Rough grading sites, 5100-8000 S.F., skid steer & labor" at bounding box center [126, 79] width 94 height 5
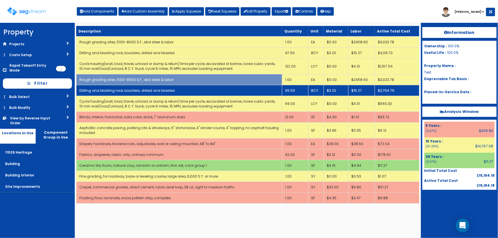
click at [112, 89] on link "Drilling and blasting rock, boulders, drilled and blasted" at bounding box center [126, 90] width 95 height 5
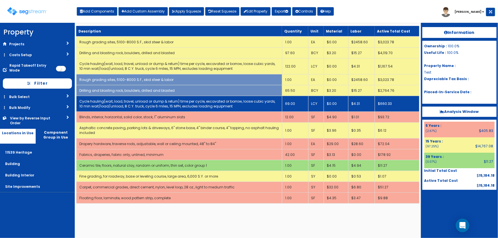
click at [111, 102] on link "Cycle hauling(wait, load, travel, unload or dump & return) time per cycle, exca…" at bounding box center [177, 104] width 196 height 10
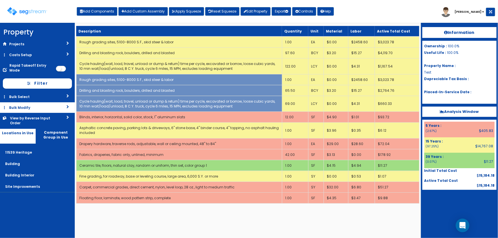
click at [16, 108] on link "Bulk Modify" at bounding box center [37, 107] width 75 height 11
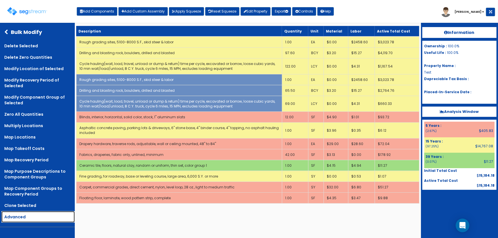
click at [16, 218] on link "Advanced" at bounding box center [37, 217] width 73 height 11
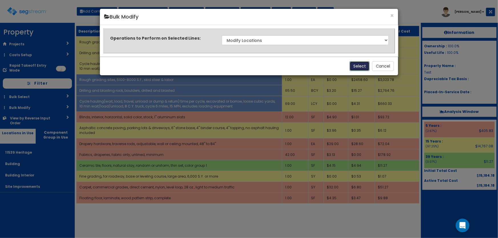
click at [363, 67] on button "Select" at bounding box center [360, 66] width 20 height 10
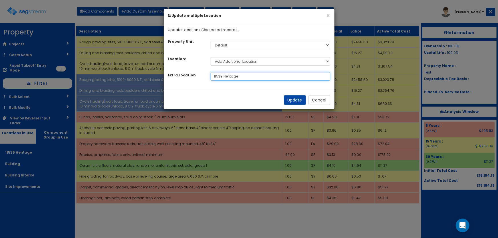
click at [221, 77] on input "11539 Heritage" at bounding box center [271, 76] width 120 height 9
drag, startPoint x: 222, startPoint y: 76, endPoint x: 219, endPoint y: 77, distance: 3.0
click at [219, 77] on input "11539 Heritage" at bounding box center [271, 76] width 120 height 9
click at [288, 99] on button "Update" at bounding box center [295, 100] width 22 height 10
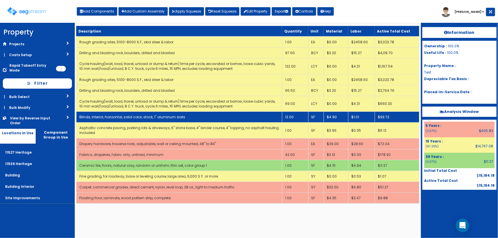
click at [97, 115] on link "Blinds, interior, horizontal, solid color, stock, 1" aluminum slats" at bounding box center [132, 117] width 106 height 5
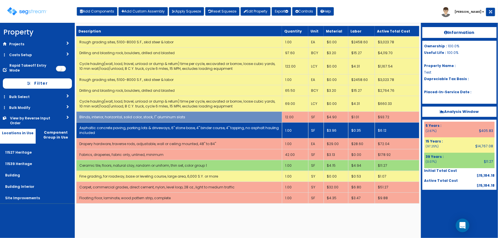
click at [98, 131] on td "Asphaltic concrete paving, parking lots & driveways, 6" stone base, 4" binder c…" at bounding box center [179, 131] width 206 height 16
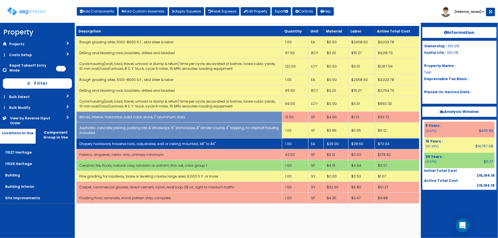
click at [100, 142] on link "Drapery hardware, traverse rods, adjustable, wall or ceiling mounted, 48" to 84"" at bounding box center [147, 144] width 137 height 5
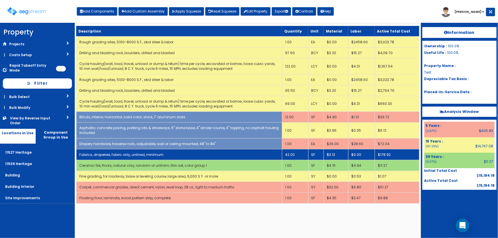
click at [102, 156] on link "Fabrics, draperies, fabric only, unlined, minimum" at bounding box center [121, 154] width 84 height 5
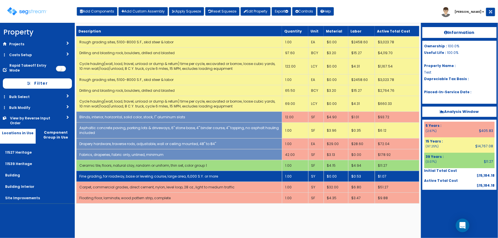
drag, startPoint x: 100, startPoint y: 164, endPoint x: 103, endPoint y: 178, distance: 14.3
click at [100, 164] on link "Ceramic tile, floors, natural clay, random or uniform, thin set, color group 1" at bounding box center [143, 165] width 128 height 5
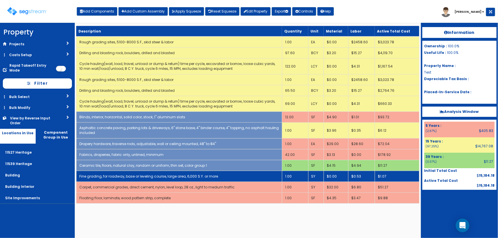
click at [104, 180] on td "Fine grading, for roadway, base or leveling course, large area, 6,000 S.Y. or m…" at bounding box center [179, 176] width 206 height 11
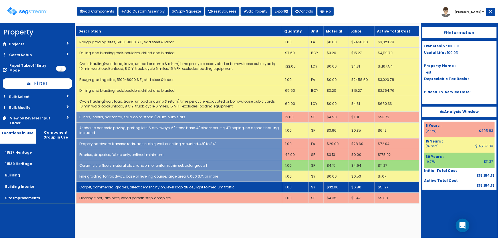
click at [104, 188] on link "Carpet, commercial grades, direct cement, nylon, level loop, 28 oz., light to m…" at bounding box center [156, 187] width 155 height 5
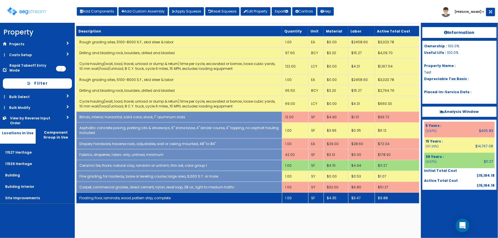
click at [104, 197] on link "Floating floor, laminate, wood pattern strip, complete" at bounding box center [124, 198] width 91 height 5
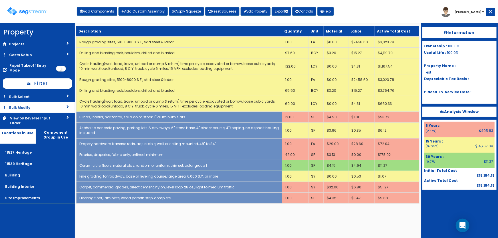
click at [20, 108] on link "Bulk Modify" at bounding box center [37, 107] width 75 height 11
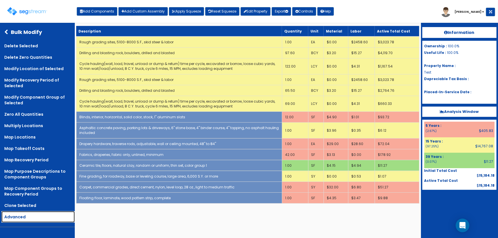
click at [18, 216] on link "Advanced" at bounding box center [37, 217] width 73 height 11
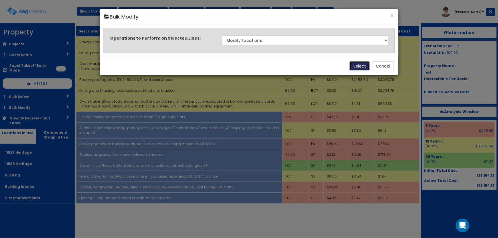
click at [354, 64] on button "Select" at bounding box center [360, 66] width 20 height 10
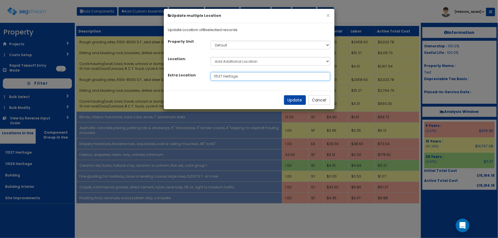
drag, startPoint x: 243, startPoint y: 77, endPoint x: 205, endPoint y: 77, distance: 37.4
click at [205, 77] on div "Extra Location 11527 Heritage Please set a location" at bounding box center [249, 76] width 171 height 9
type input "Both Properties"
click at [295, 100] on button "Update" at bounding box center [295, 100] width 22 height 10
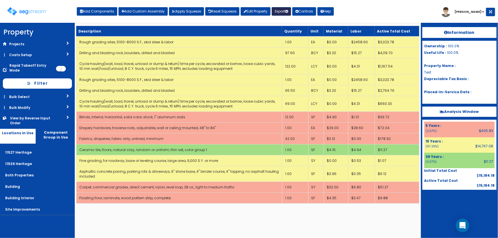
click at [281, 12] on button "Export" at bounding box center [281, 11] width 19 height 9
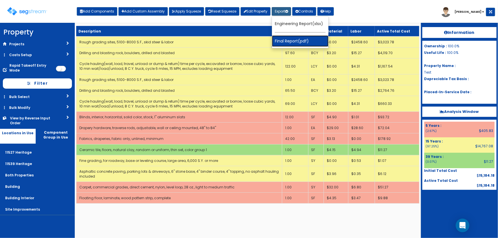
click at [290, 39] on link "Final Report(pdf)" at bounding box center [300, 40] width 57 height 11
